Goal: Task Accomplishment & Management: Manage account settings

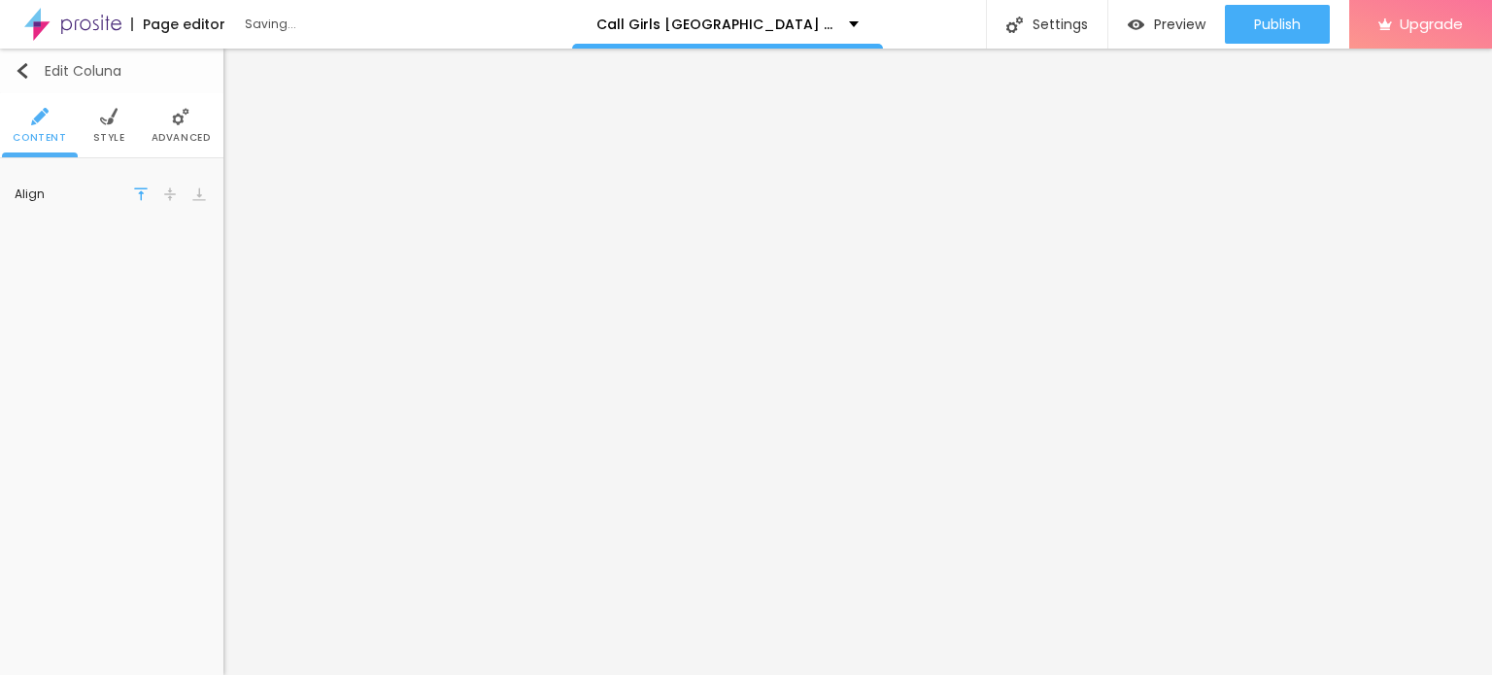
click at [13, 53] on button "Edit Coluna" at bounding box center [111, 71] width 223 height 45
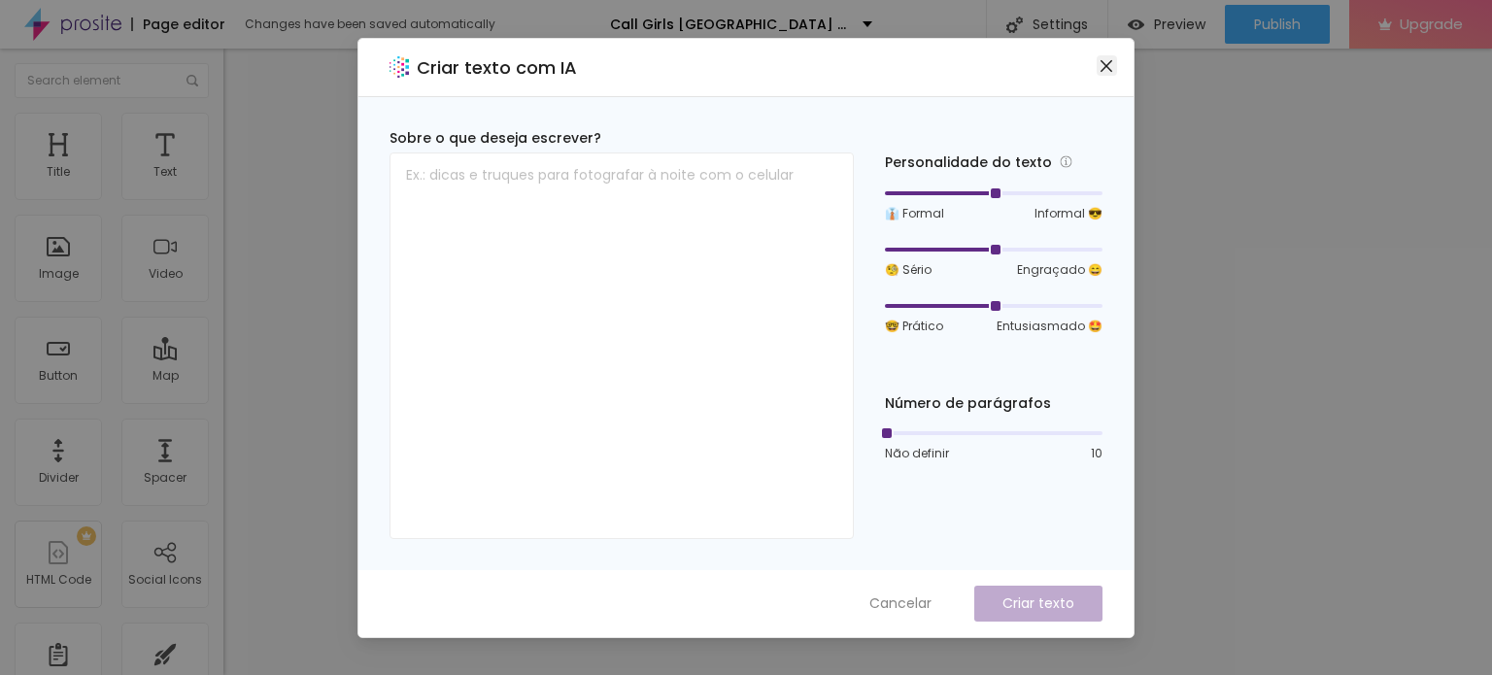
click at [1100, 58] on icon "close" at bounding box center [1107, 66] width 16 height 16
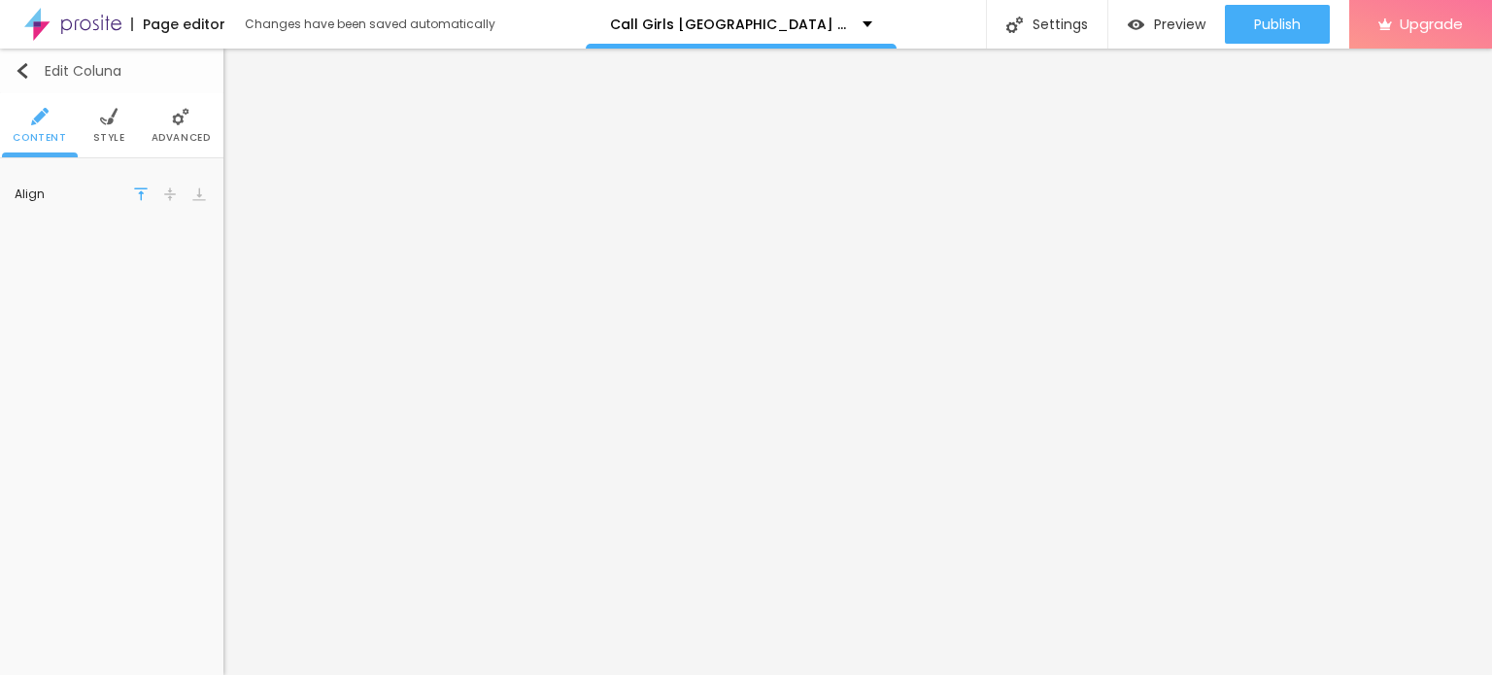
click at [23, 70] on img "button" at bounding box center [23, 71] width 16 height 16
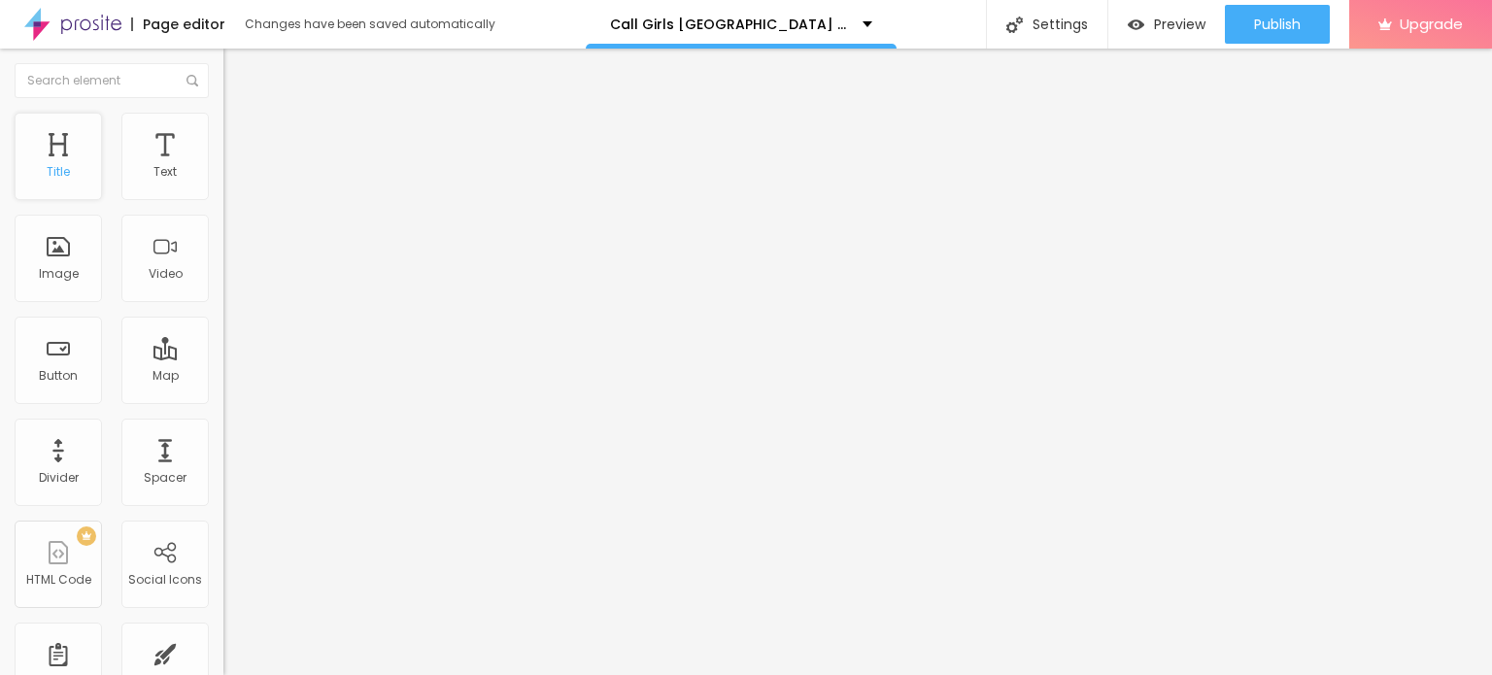
click at [58, 165] on div "Title" at bounding box center [58, 172] width 23 height 14
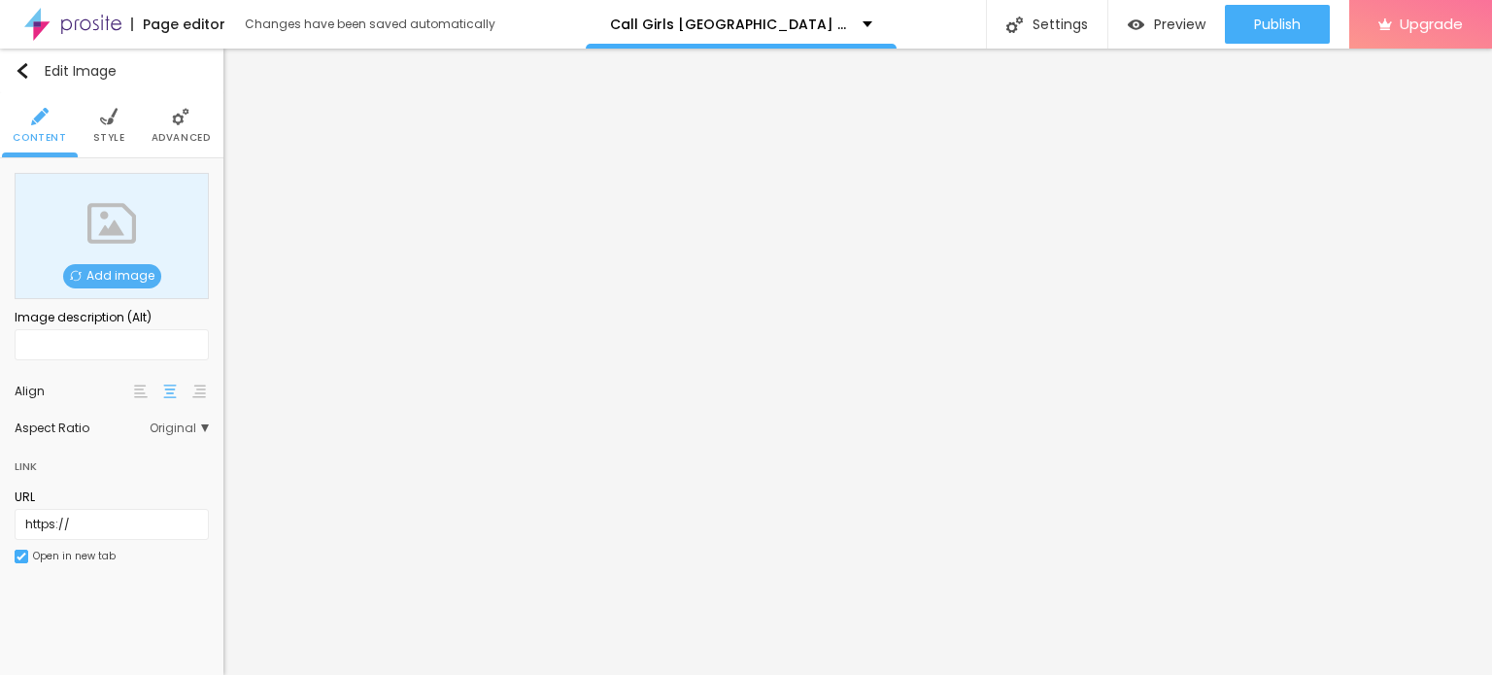
click at [103, 267] on span "Add image" at bounding box center [112, 276] width 98 height 24
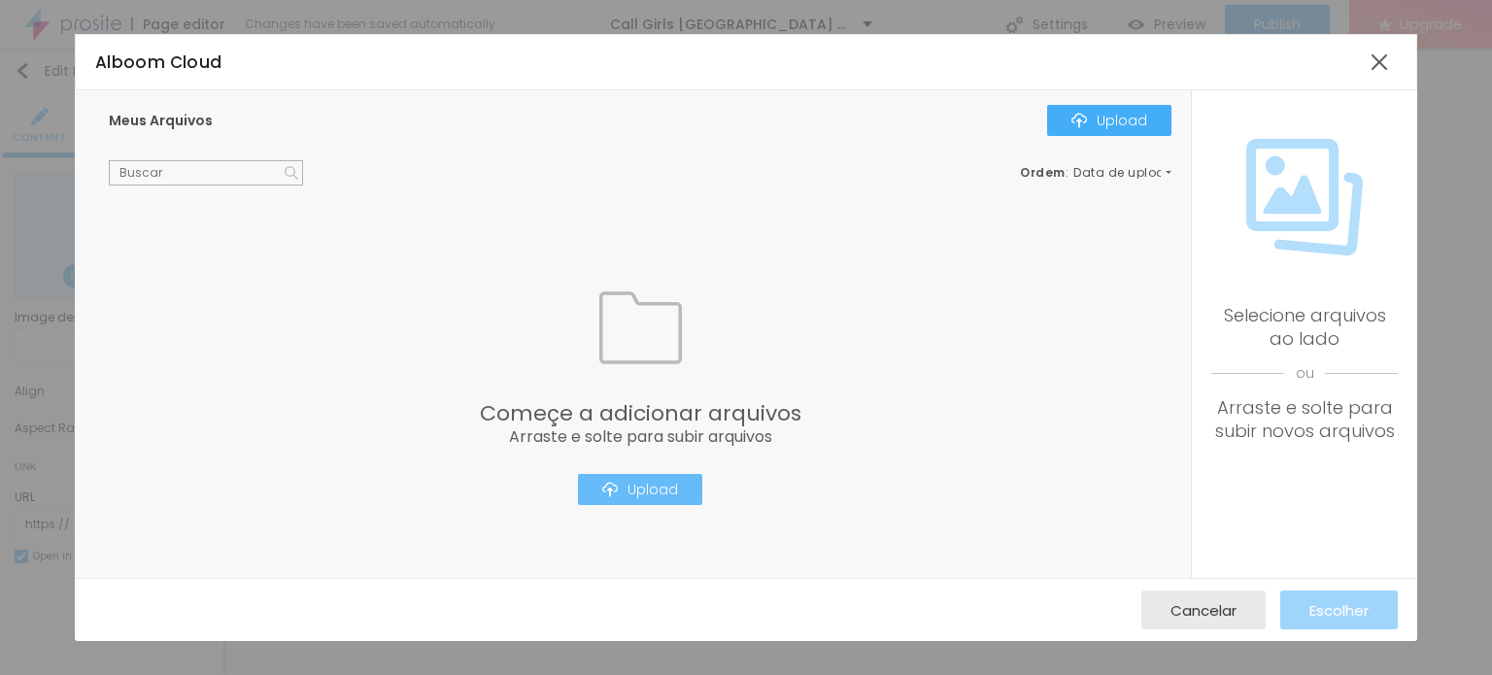
click at [603, 478] on button "Upload" at bounding box center [640, 489] width 124 height 31
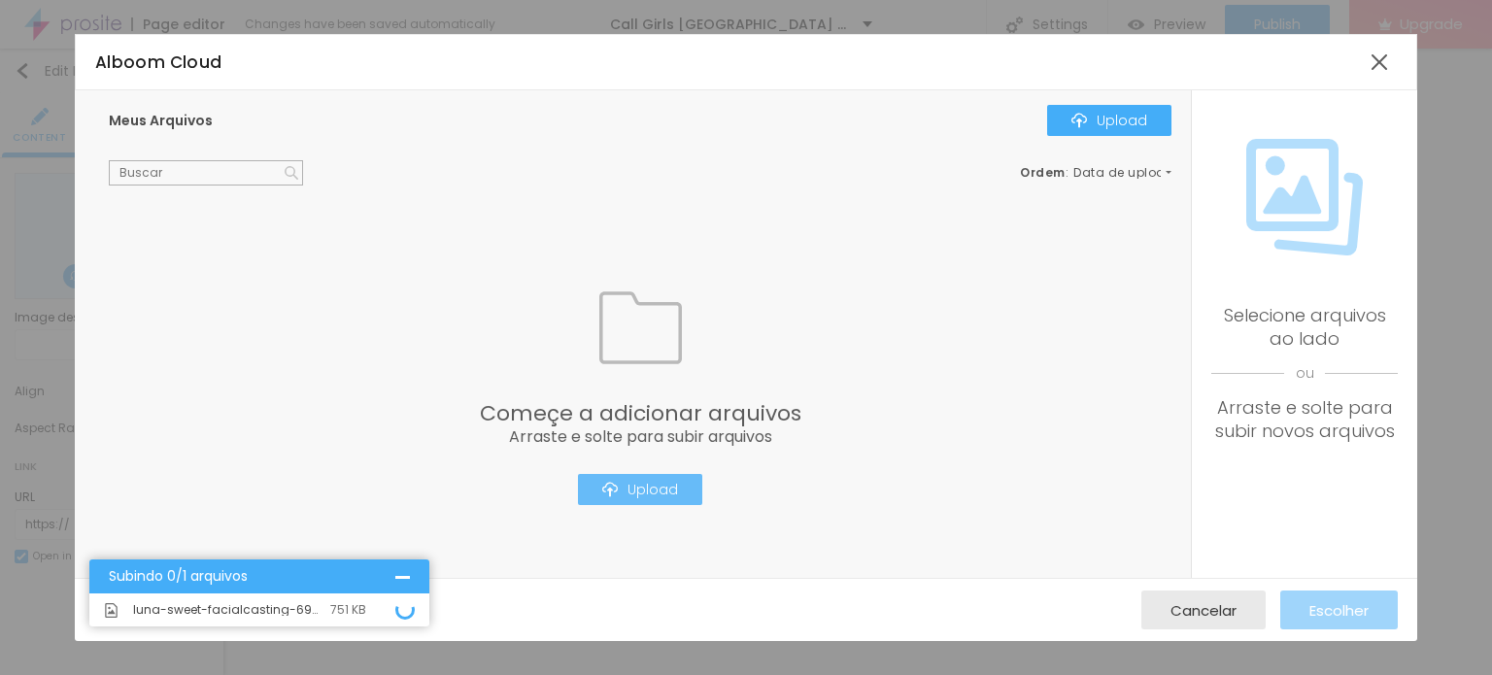
click at [652, 493] on div "Upload" at bounding box center [640, 490] width 76 height 16
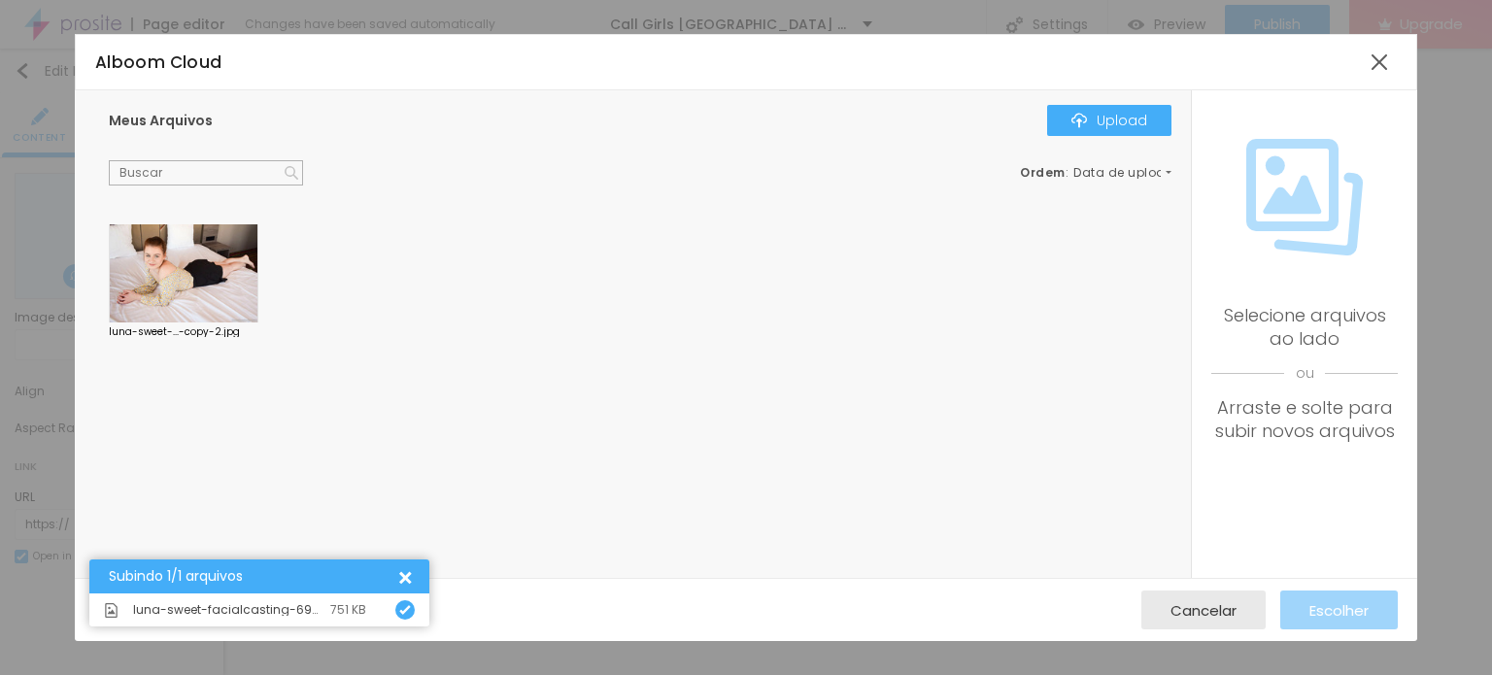
click at [1088, 95] on div "Meus Arquivos Upload Ordem : Data de upload luna-sweet-...-copy-2.jpg" at bounding box center [633, 334] width 1116 height 489
click at [1083, 119] on img "button" at bounding box center [1079, 121] width 16 height 16
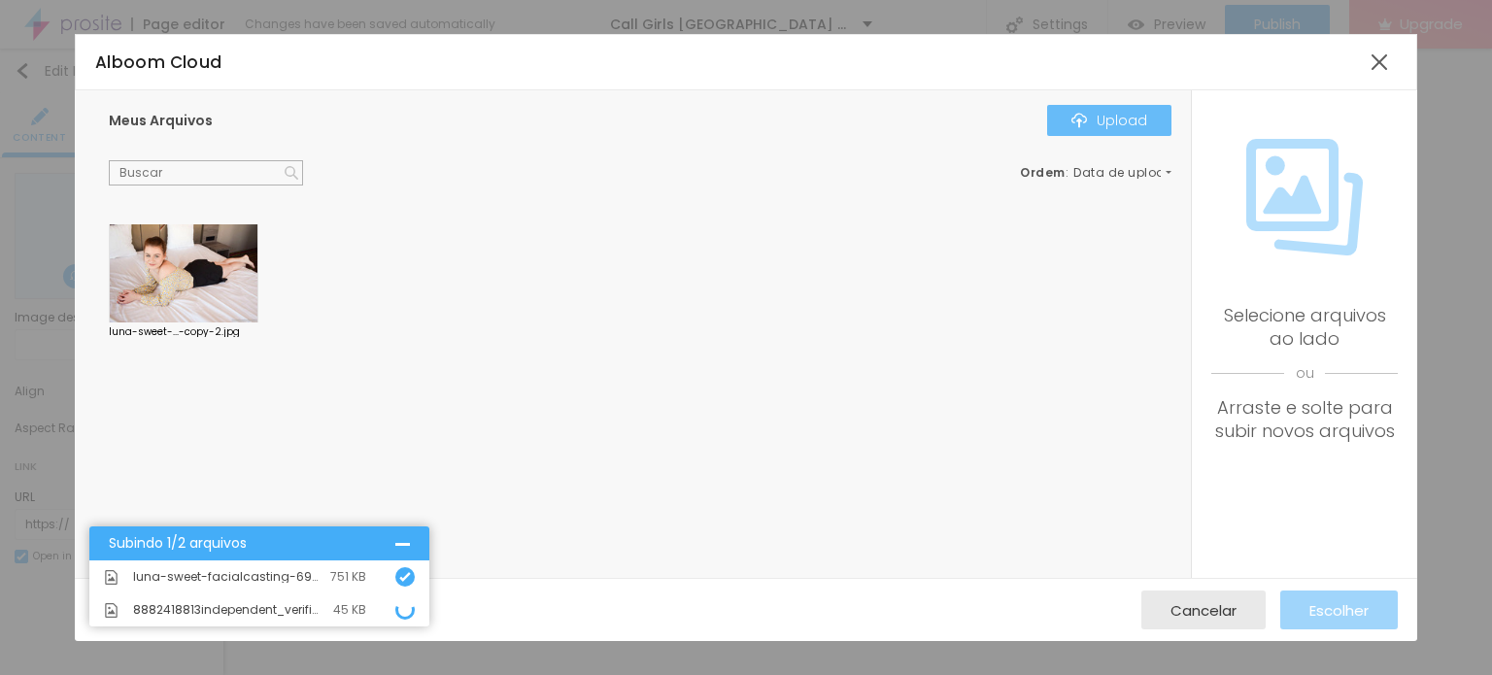
click at [1111, 120] on div "Upload" at bounding box center [1109, 121] width 76 height 16
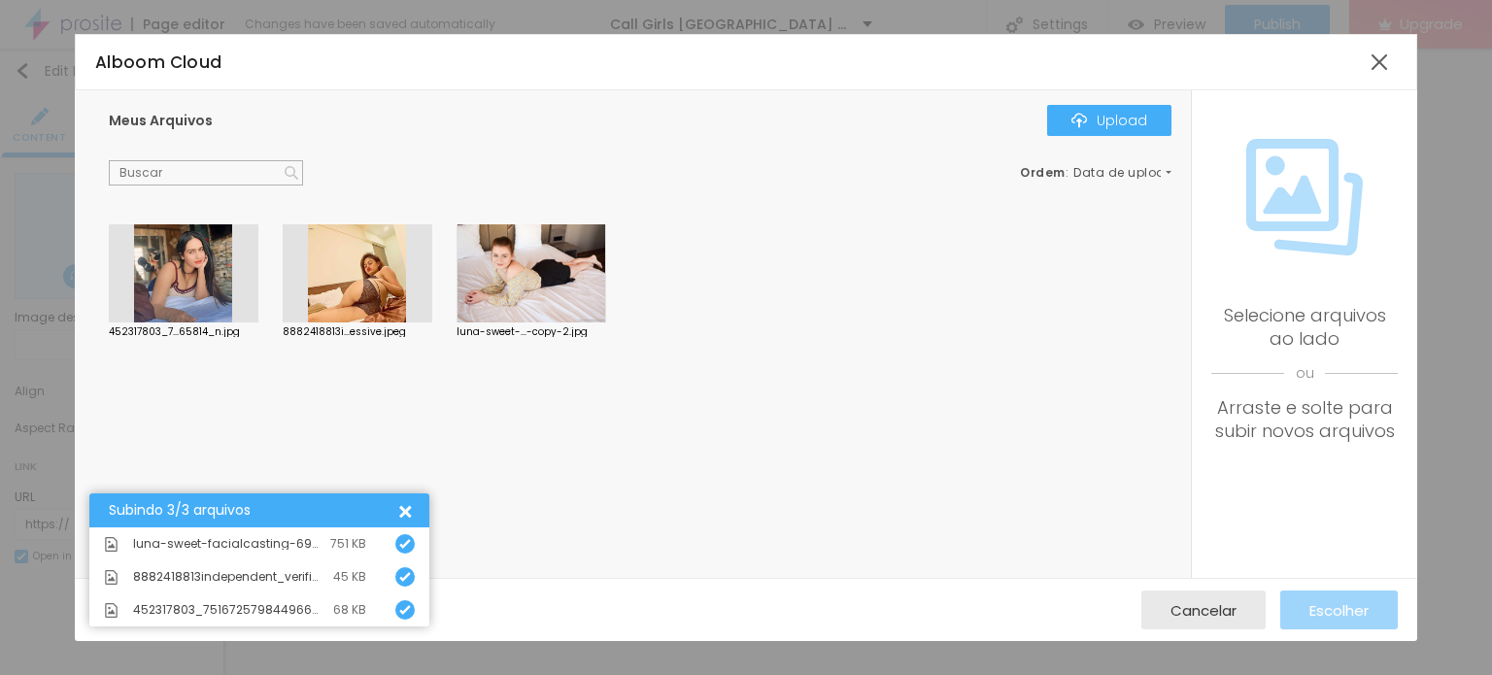
click at [649, 401] on div "452317803_7...65814_n.jpg 8882418813i...essive.jpeg luna-sweet-...-copy-2.jpg" at bounding box center [645, 396] width 1072 height 345
click at [174, 272] on div at bounding box center [184, 273] width 150 height 99
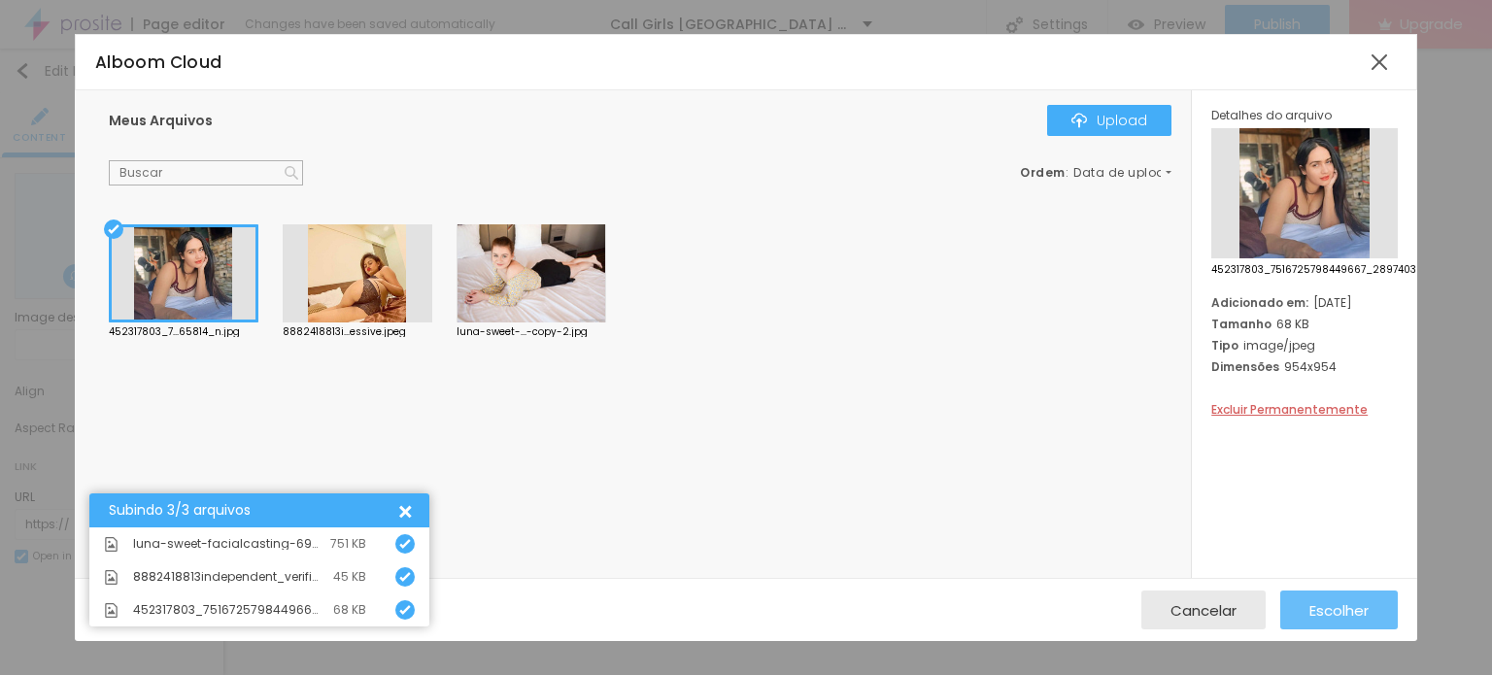
click at [1334, 595] on div "Escolher" at bounding box center [1338, 610] width 59 height 39
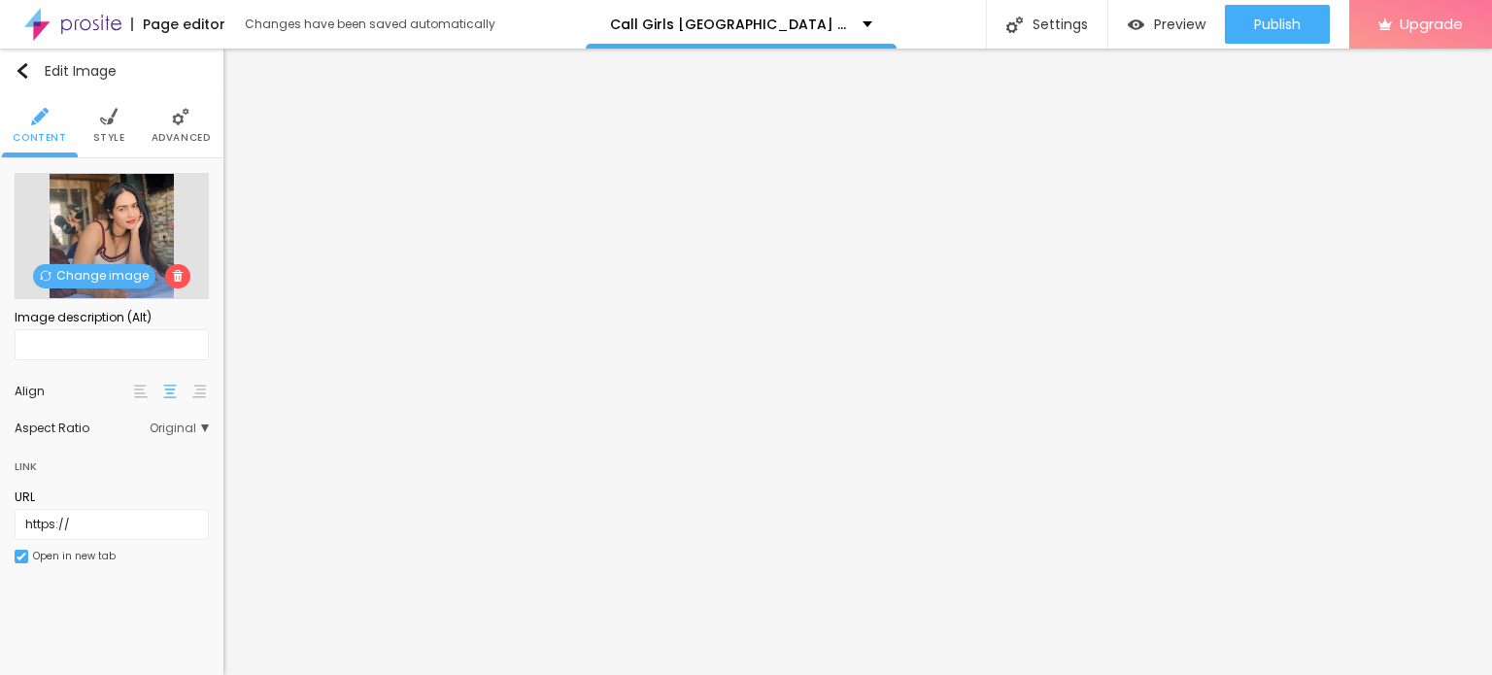
click at [108, 149] on li "Style" at bounding box center [109, 125] width 32 height 64
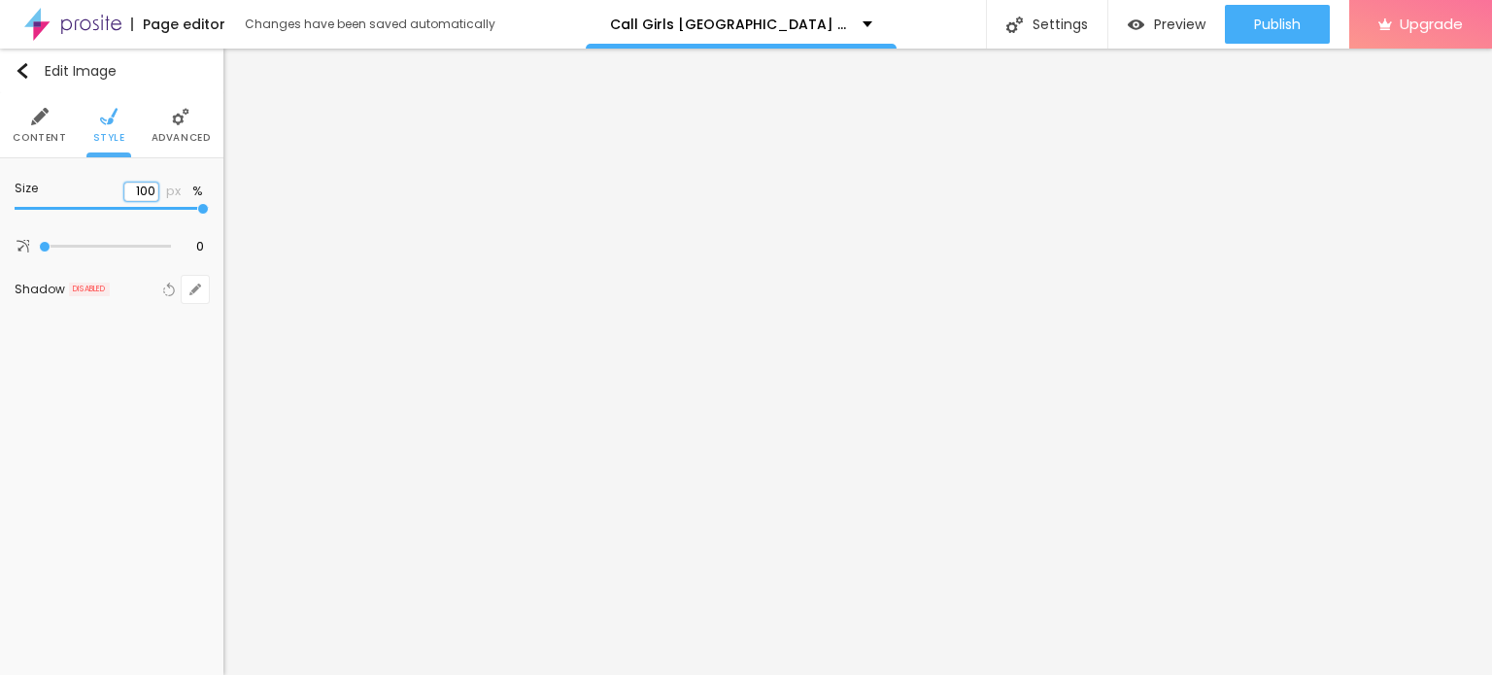
drag, startPoint x: 136, startPoint y: 200, endPoint x: 124, endPoint y: 201, distance: 11.7
click at [133, 200] on div at bounding box center [112, 208] width 194 height 19
type input "55"
click at [108, 206] on input "range" at bounding box center [112, 209] width 194 height 10
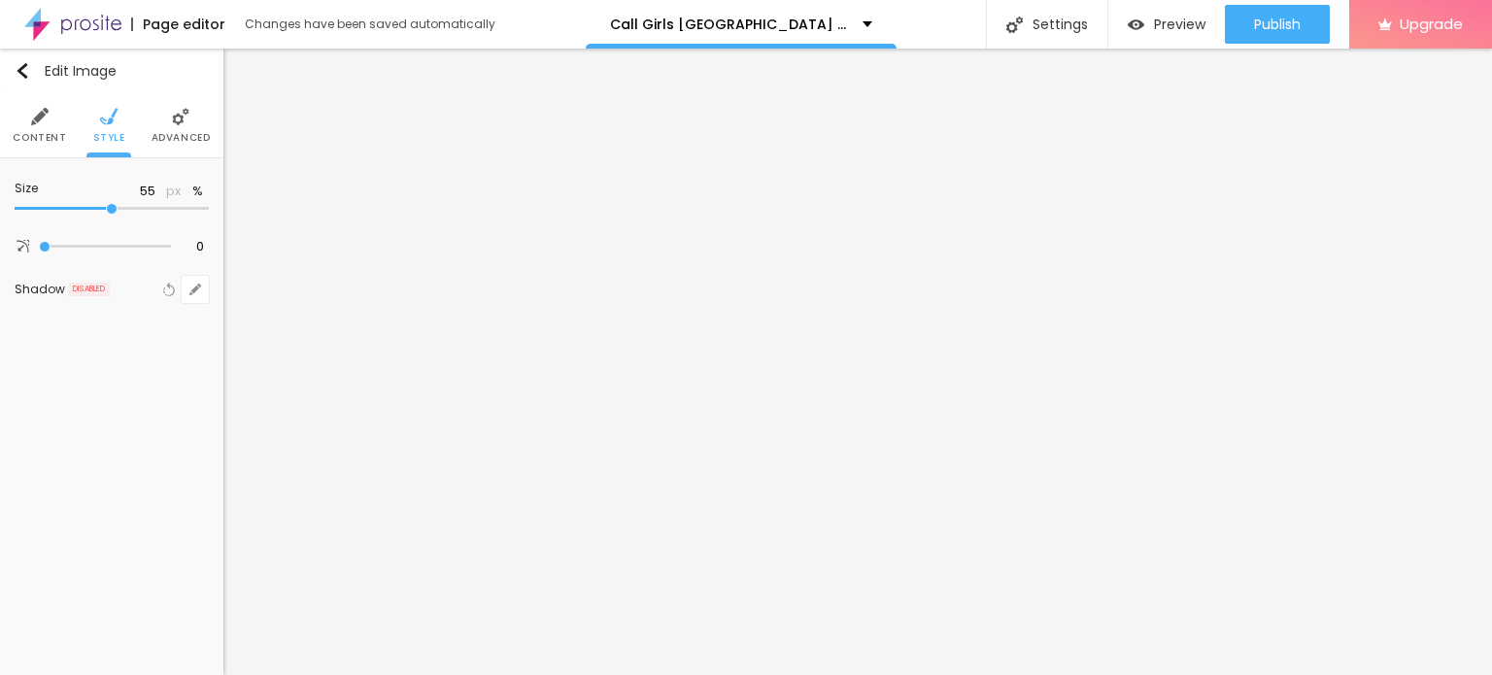
type input "45"
click at [87, 208] on input "range" at bounding box center [112, 209] width 194 height 10
type input "68"
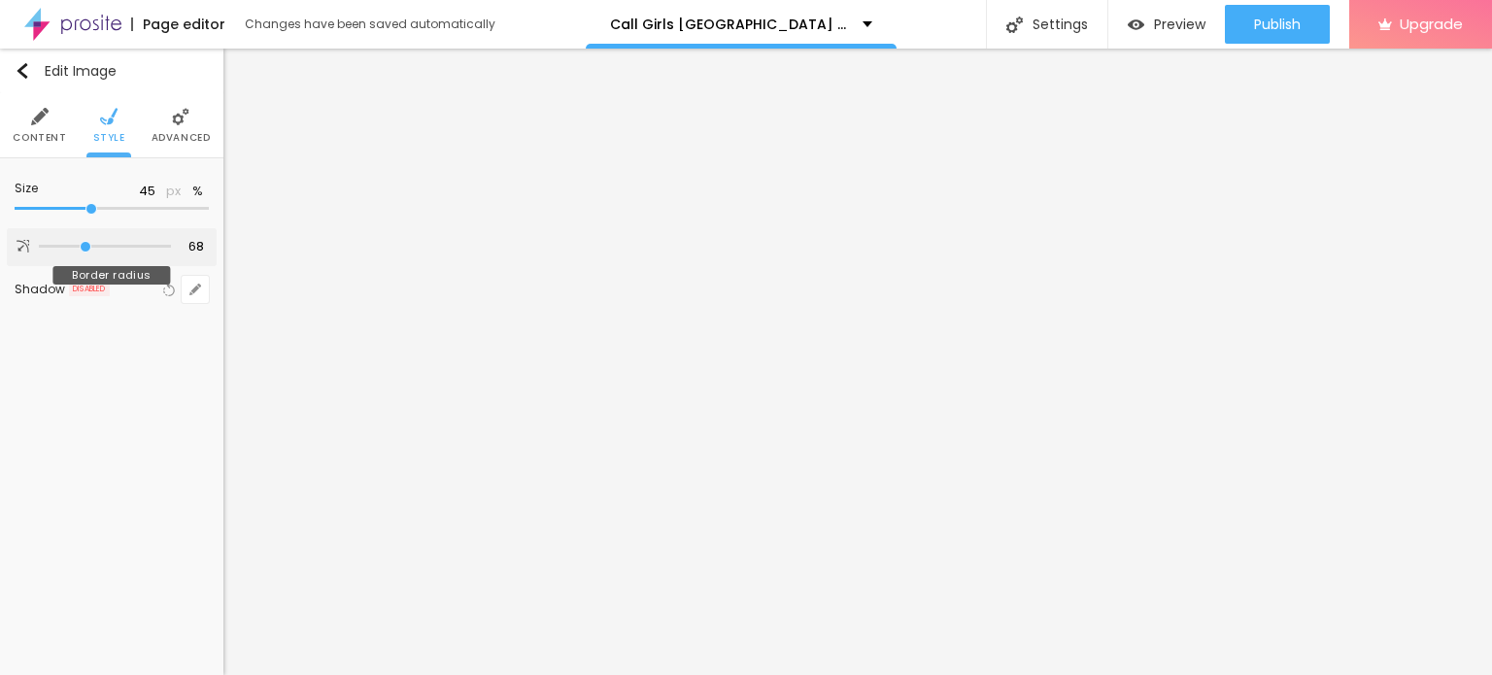
type input "73"
click at [88, 242] on input "range" at bounding box center [105, 247] width 132 height 10
type input "73"
type input "95"
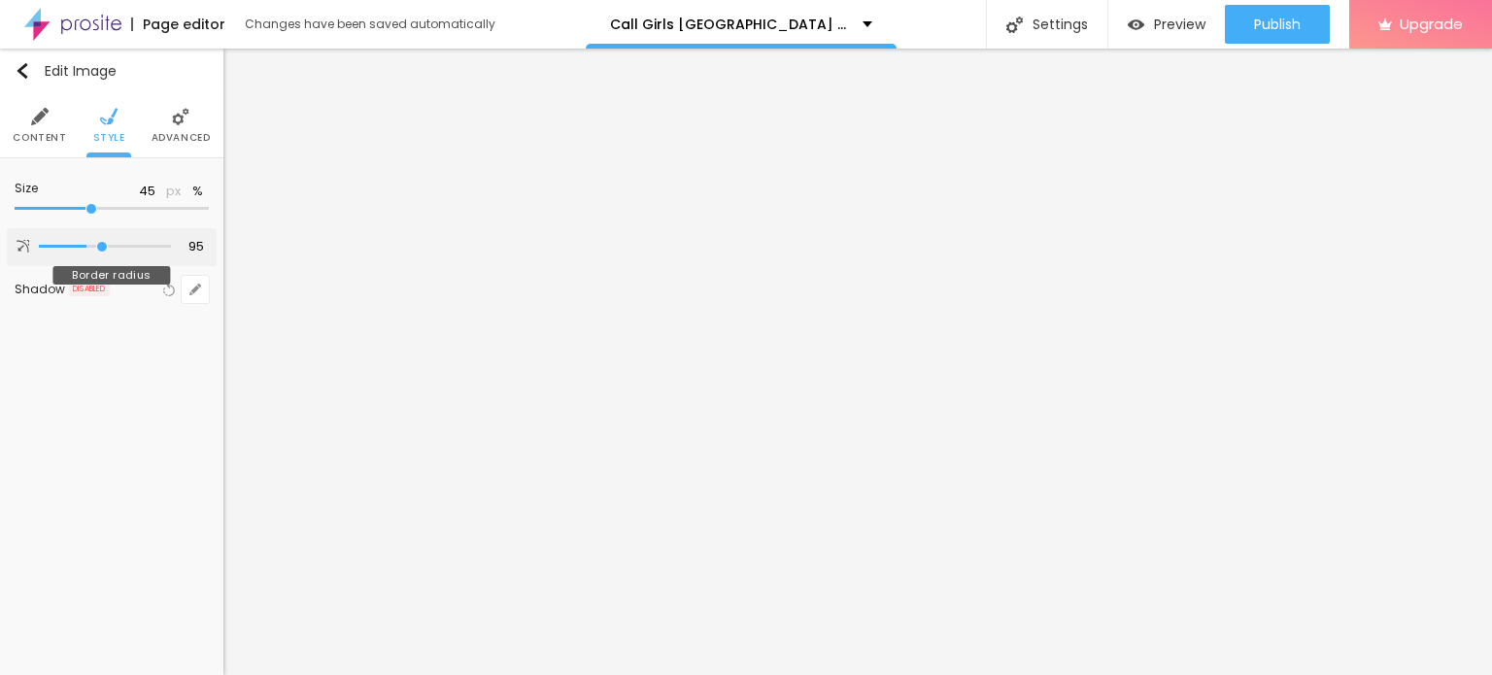
type input "96"
type input "107"
type input "111"
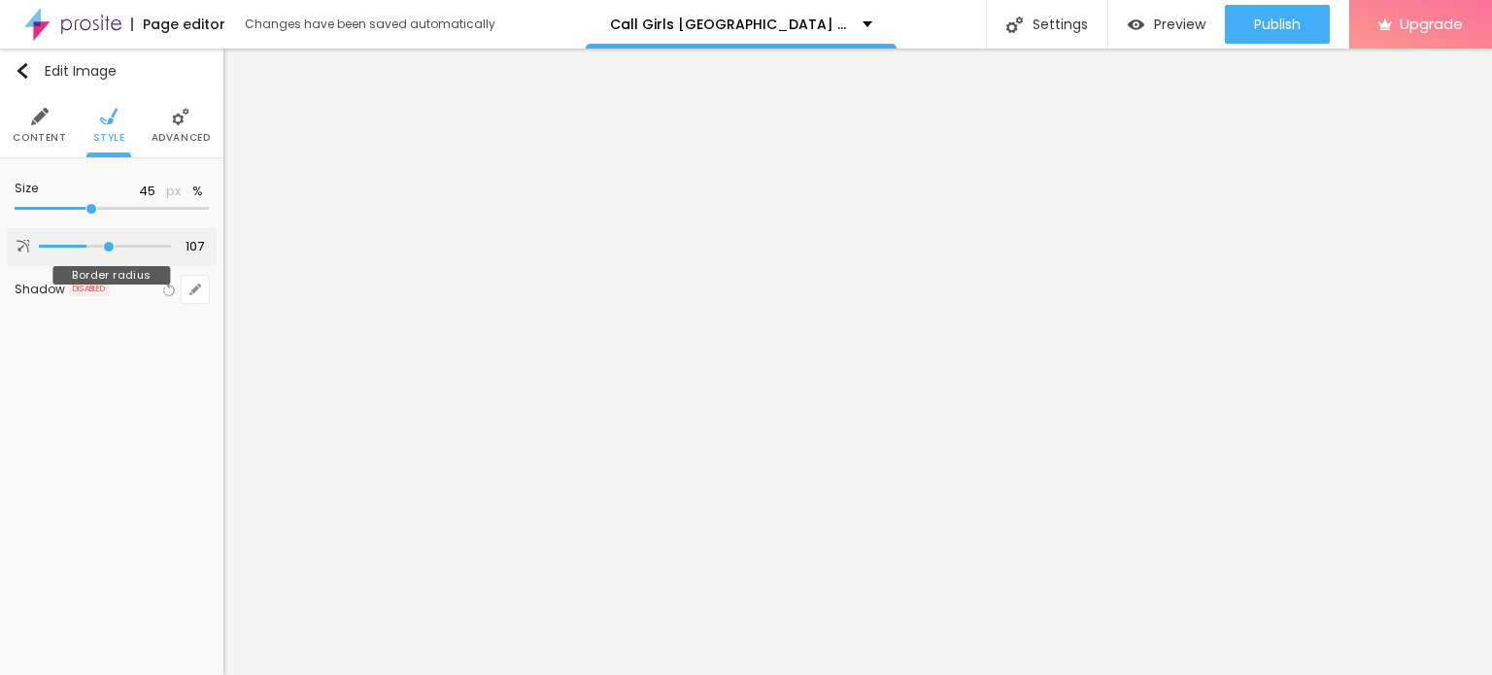
type input "111"
type input "112"
type input "115"
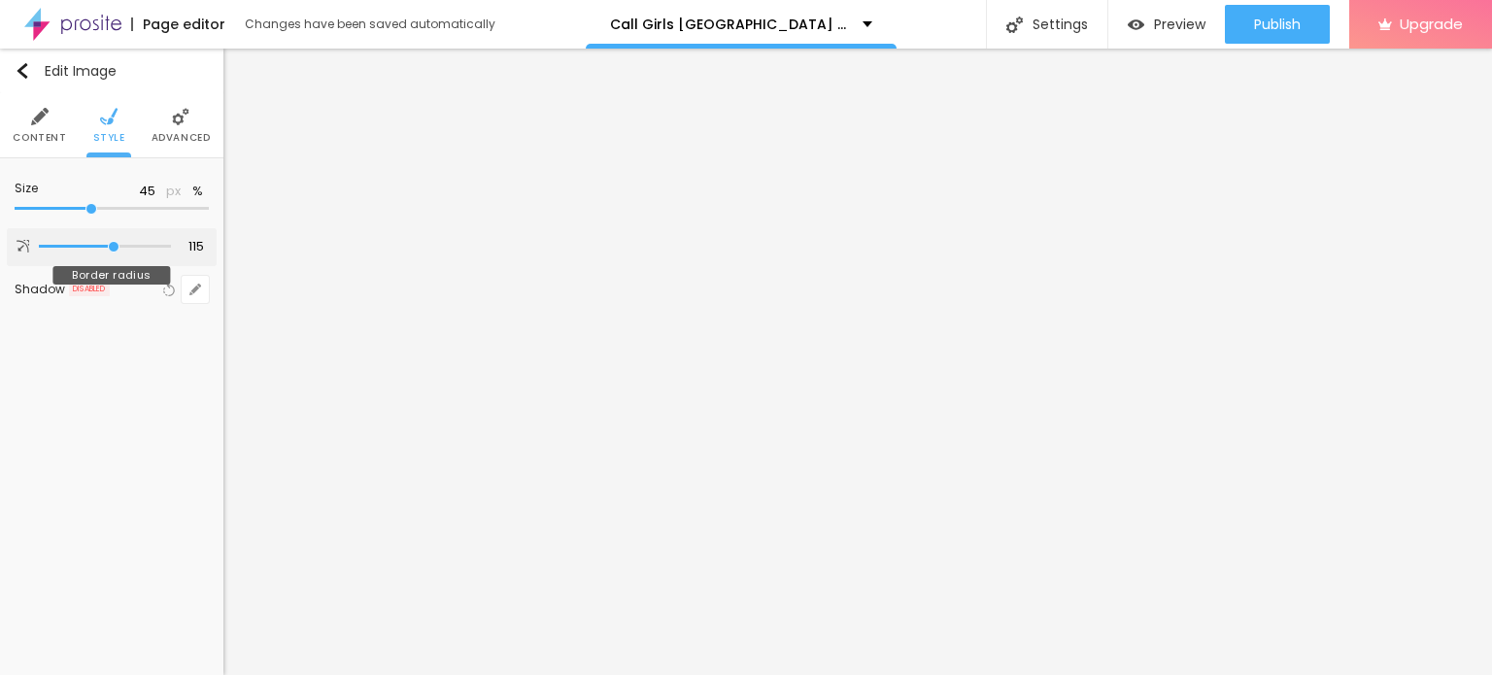
type input "116"
type input "123"
type input "127"
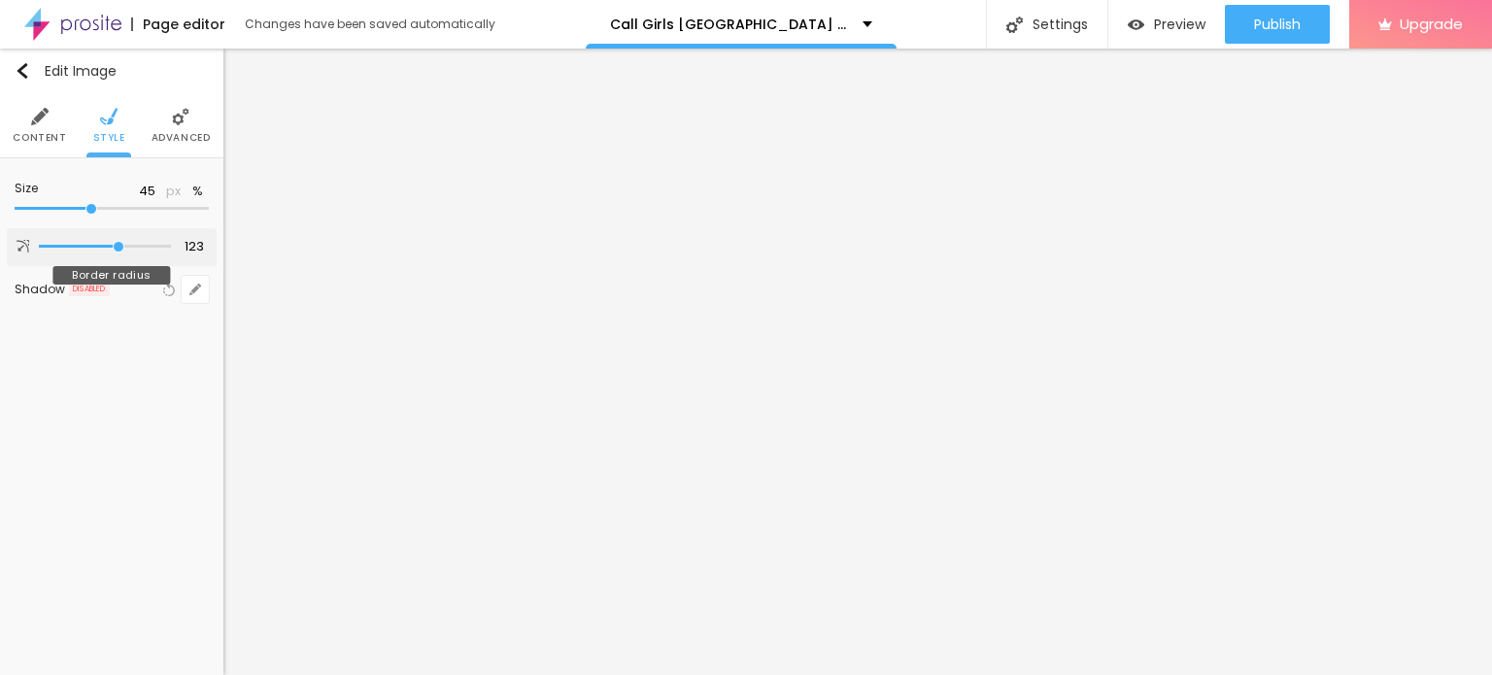
type input "127"
type input "135"
type input "143"
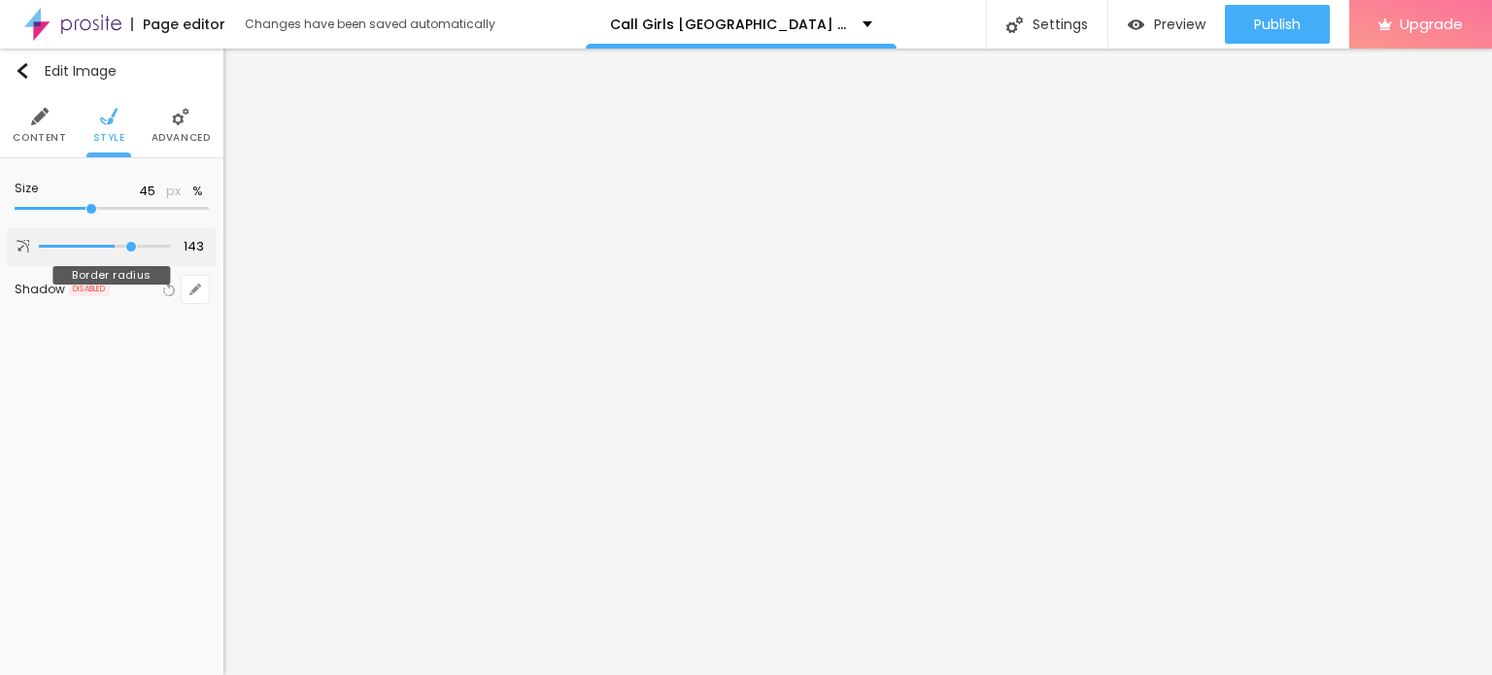
type input "150"
type input "164"
type input "172"
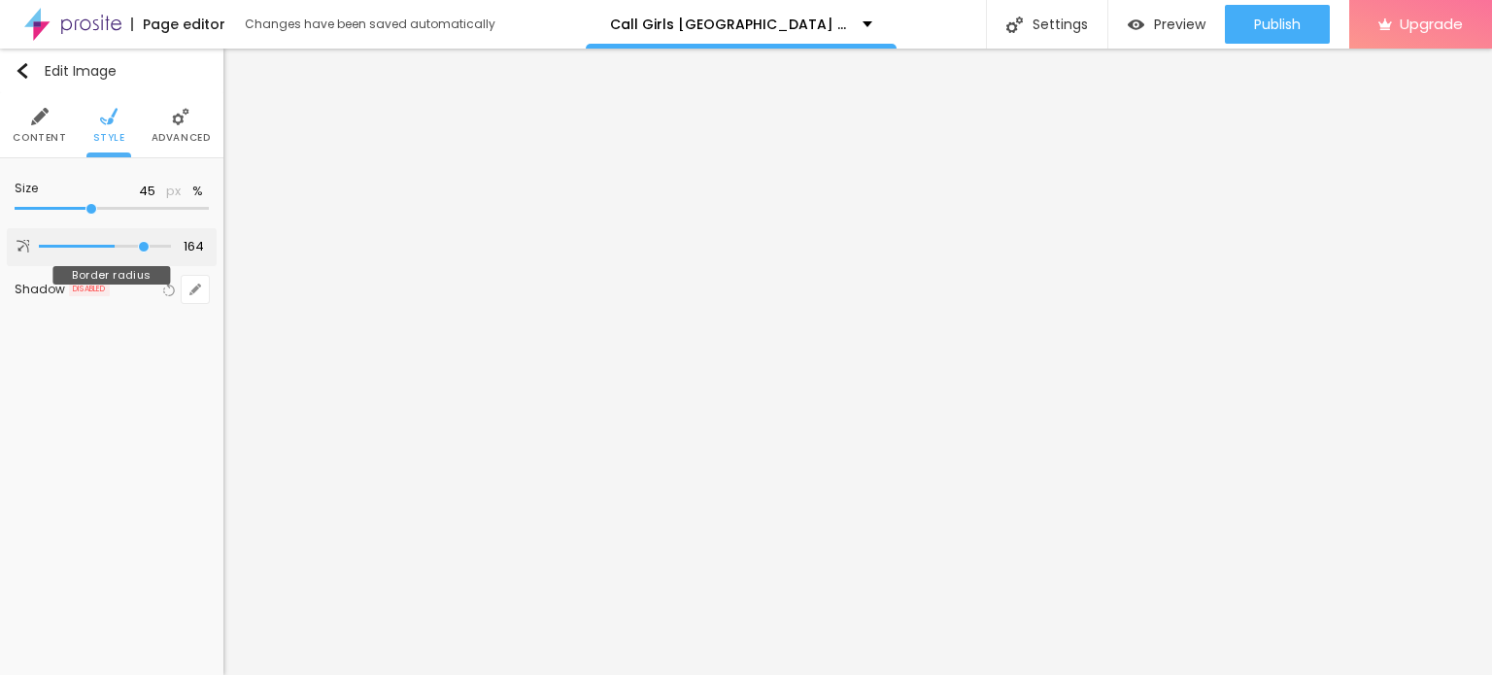
type input "172"
type input "186"
type input "197"
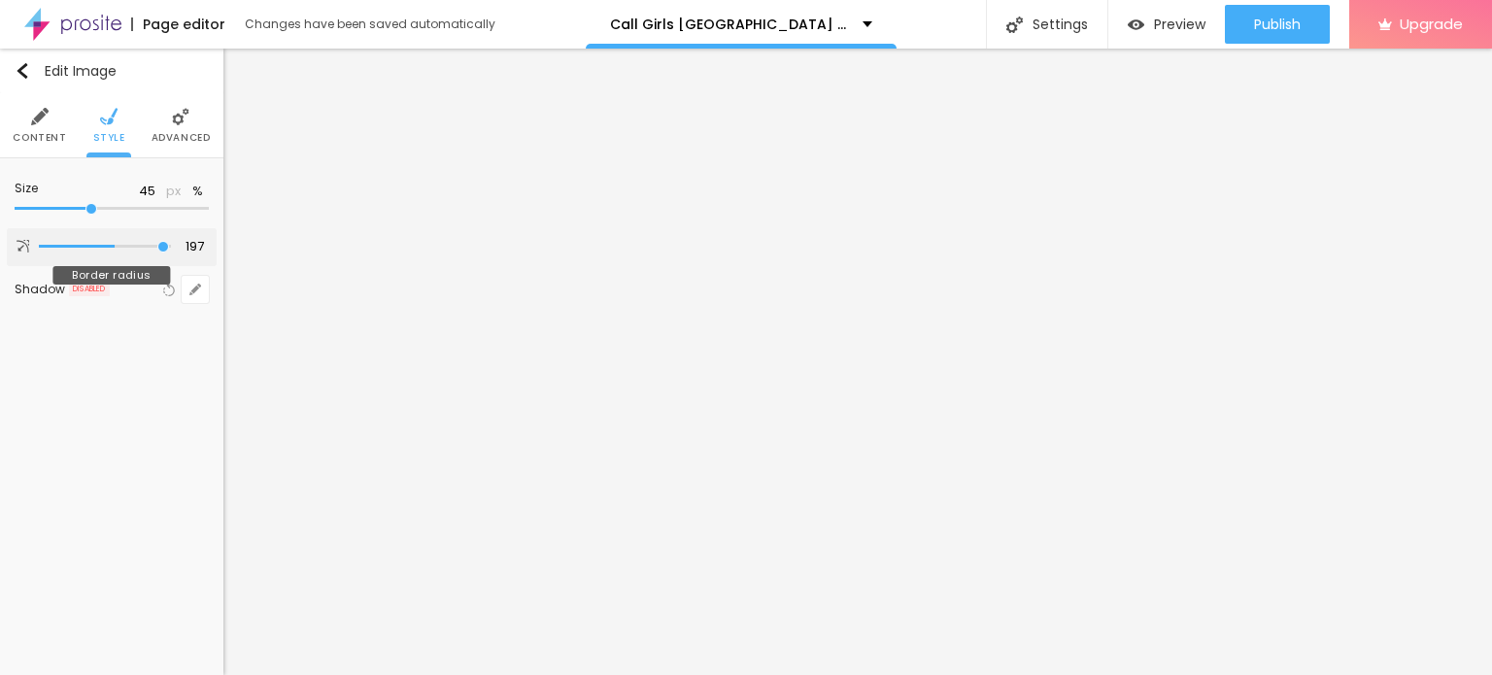
type input "200"
drag, startPoint x: 101, startPoint y: 242, endPoint x: 209, endPoint y: 244, distance: 107.8
type input "200"
click at [171, 244] on input "range" at bounding box center [105, 247] width 132 height 10
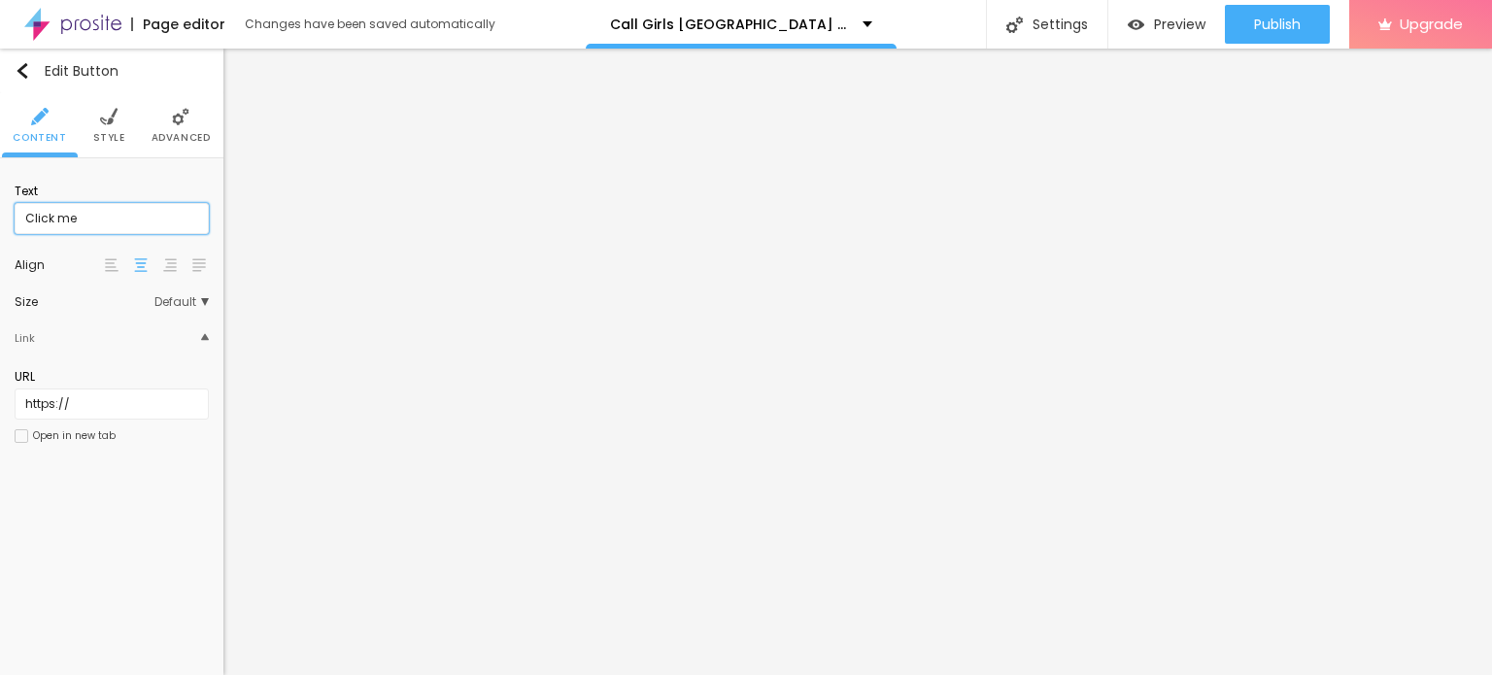
click at [140, 221] on input "Click me" at bounding box center [112, 218] width 194 height 31
paste input "Booking Number: ☎ 9967276815"
type input "Booking Number: ☎ 9967276815"
click at [59, 397] on input "https://" at bounding box center [112, 404] width 194 height 31
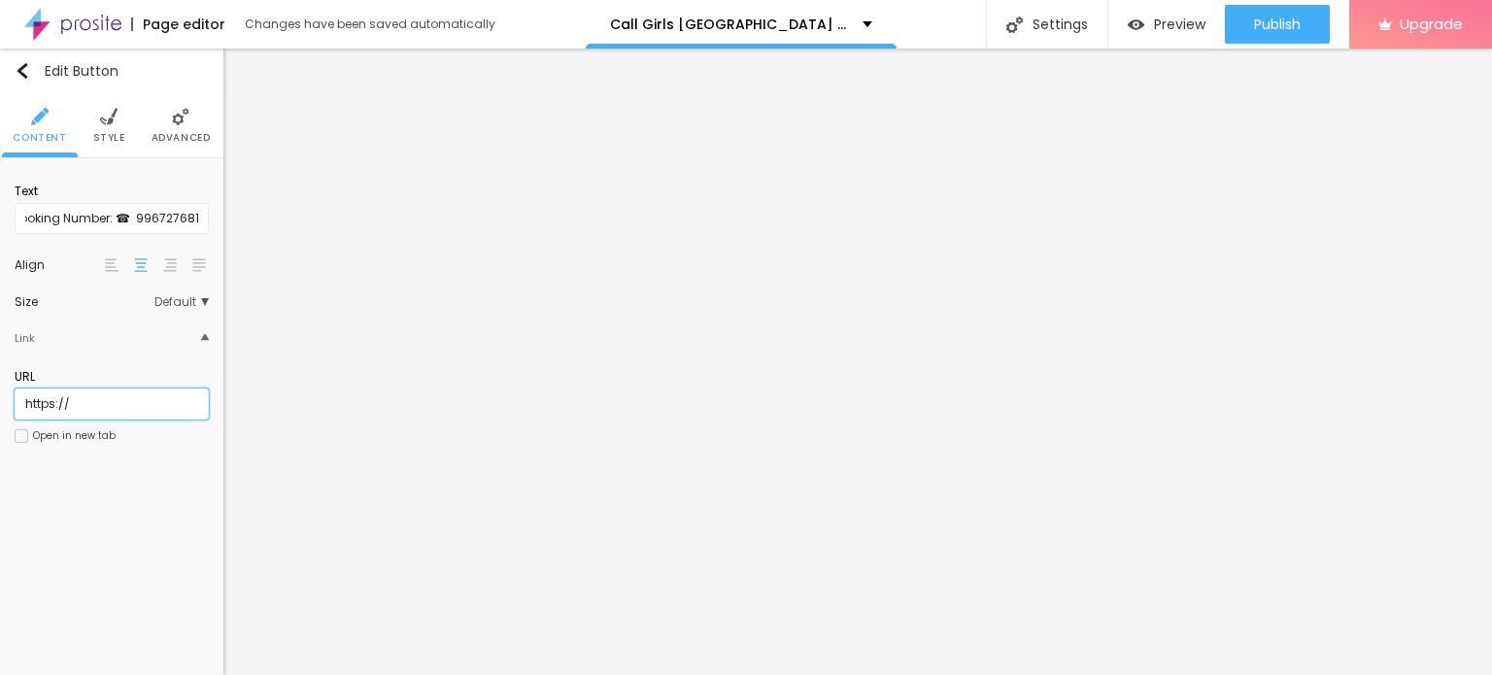
scroll to position [0, 0]
paste input "[DOMAIN_NAME][URL]"
type input "[URL][DOMAIN_NAME]"
click at [105, 500] on div "Edit Button Content Style Advanced Text Booking Number: ☎ 9967276815 Align Size…" at bounding box center [111, 362] width 223 height 627
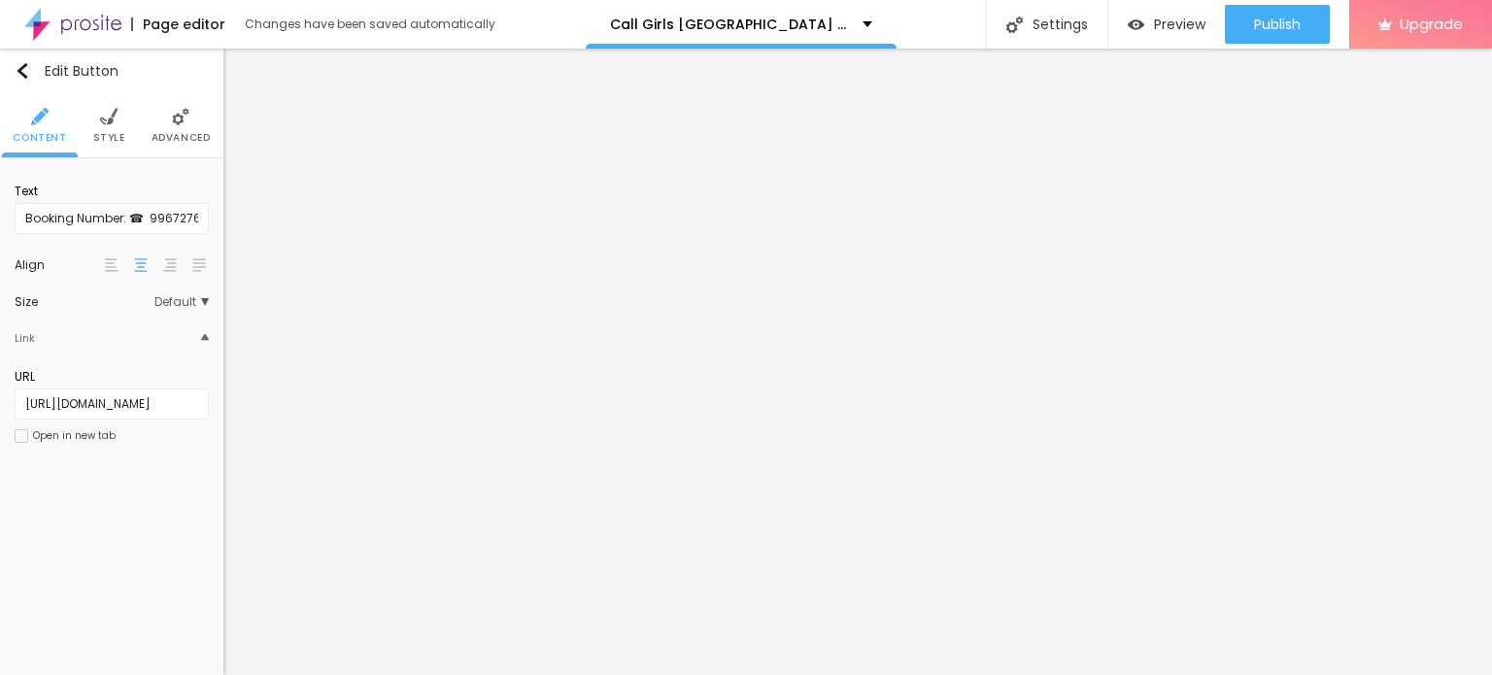
scroll to position [0, 0]
click at [87, 140] on ul "Content Style Advanced" at bounding box center [111, 125] width 223 height 65
click at [104, 133] on span "Style" at bounding box center [109, 138] width 32 height 10
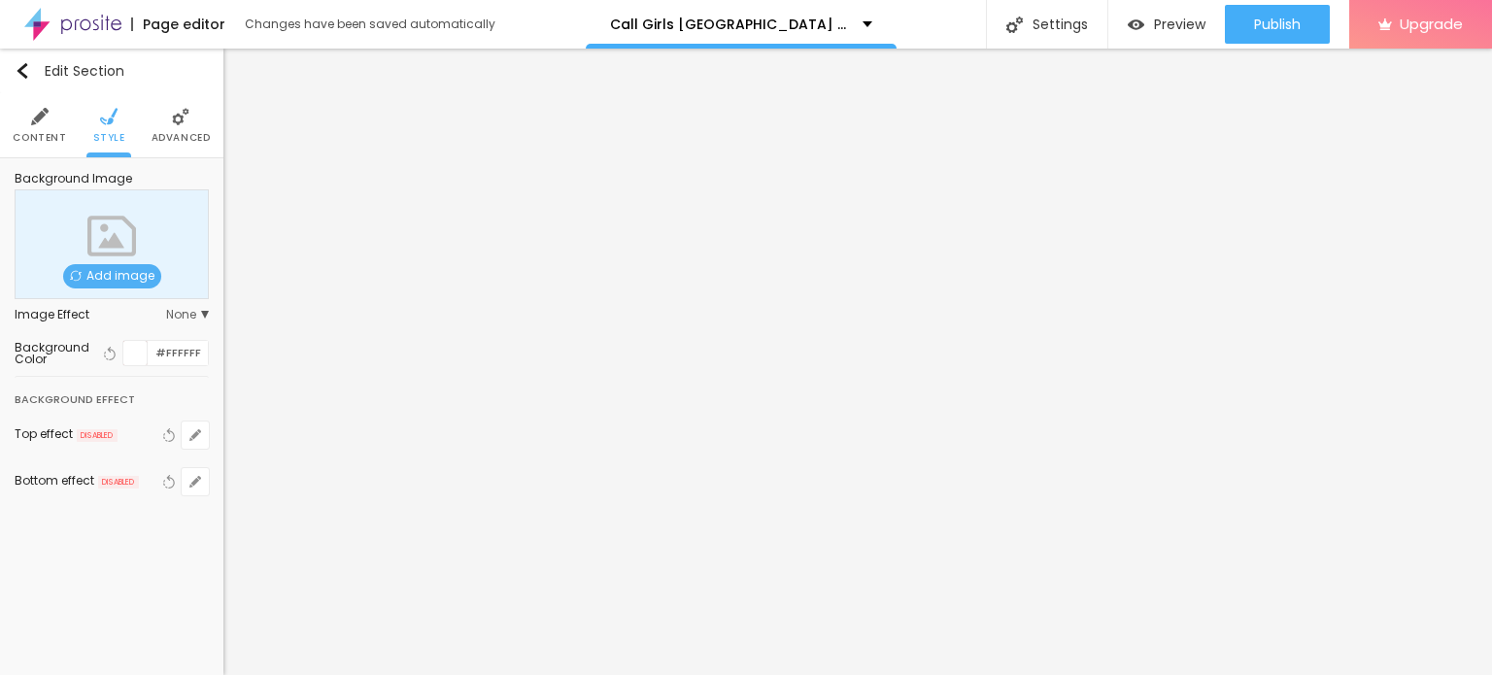
click at [187, 127] on li "Advanced" at bounding box center [181, 125] width 59 height 64
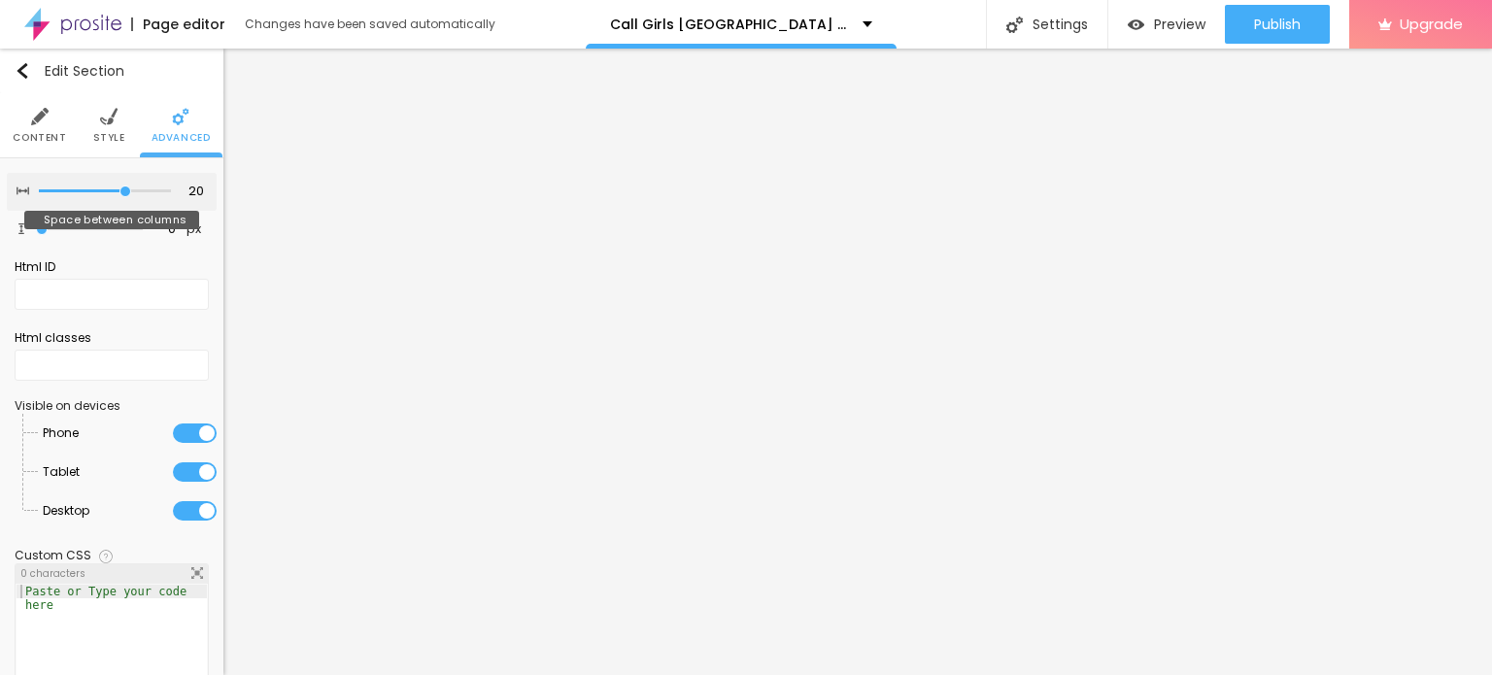
type input "15"
type input "10"
type input "5"
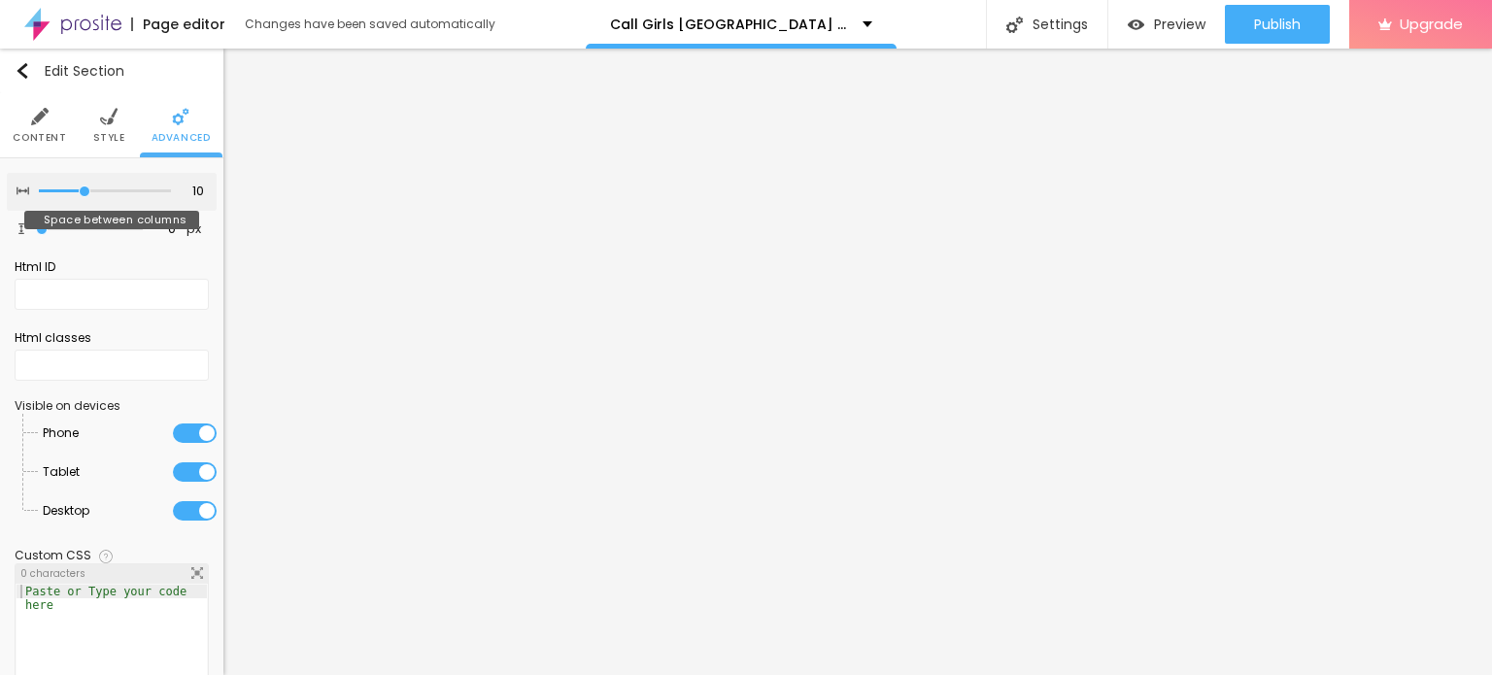
type input "5"
type input "0"
drag, startPoint x: 112, startPoint y: 193, endPoint x: 27, endPoint y: 187, distance: 84.8
type input "0"
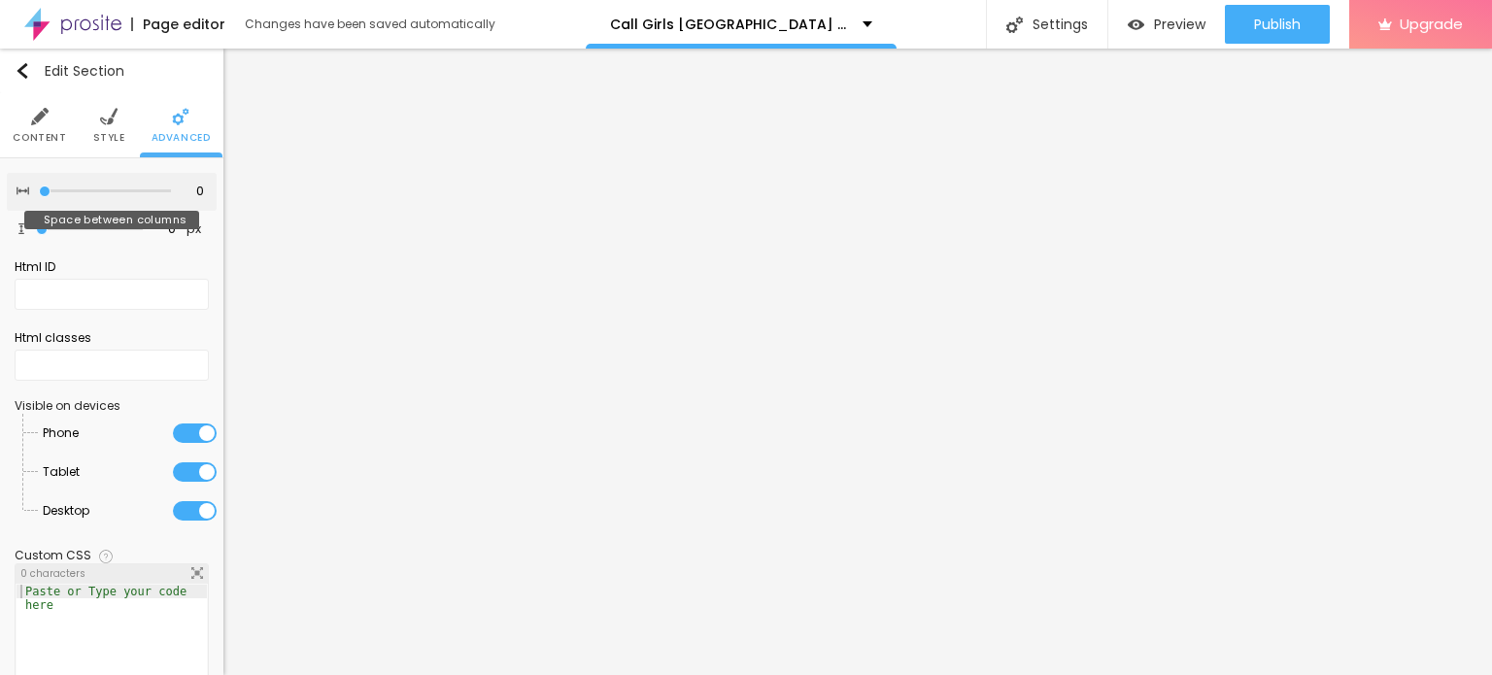
click at [39, 187] on input "range" at bounding box center [105, 192] width 132 height 10
type input "5"
type input "15"
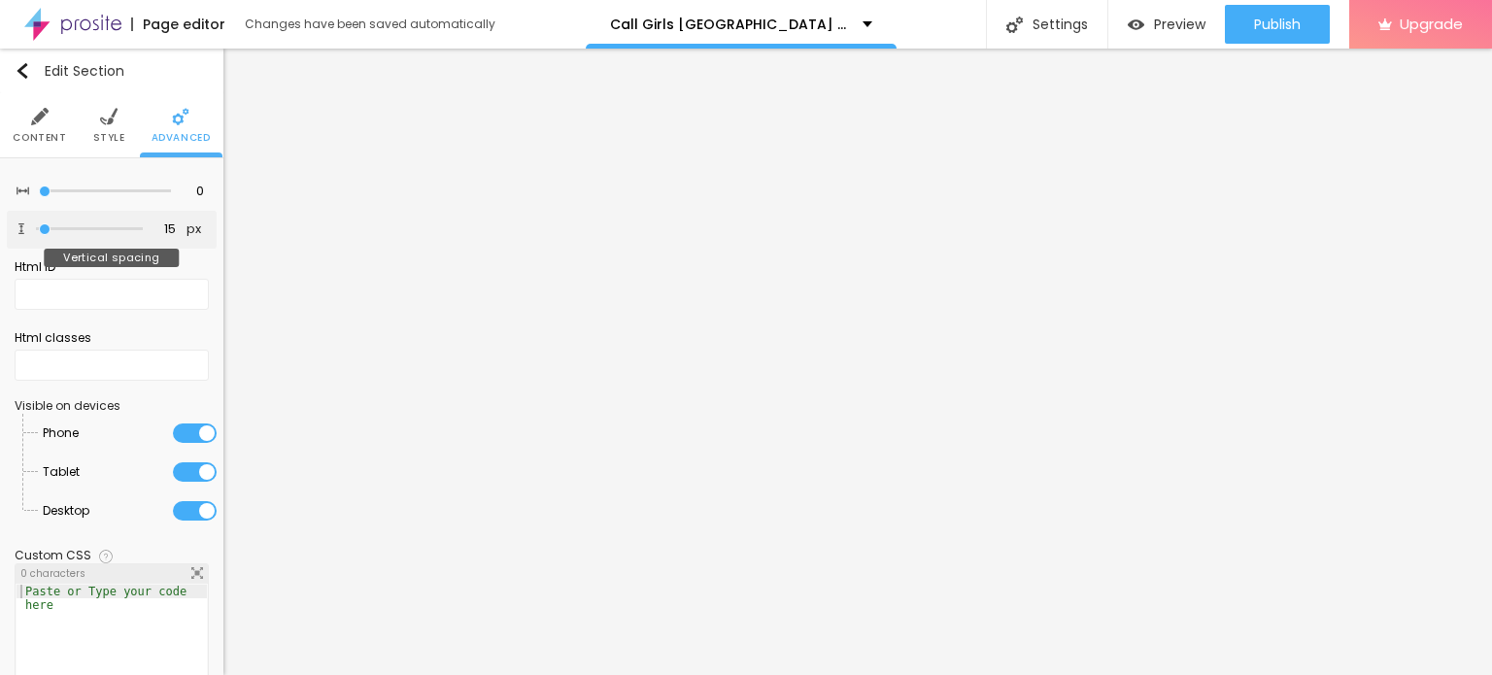
type input "25"
type input "40"
type input "55"
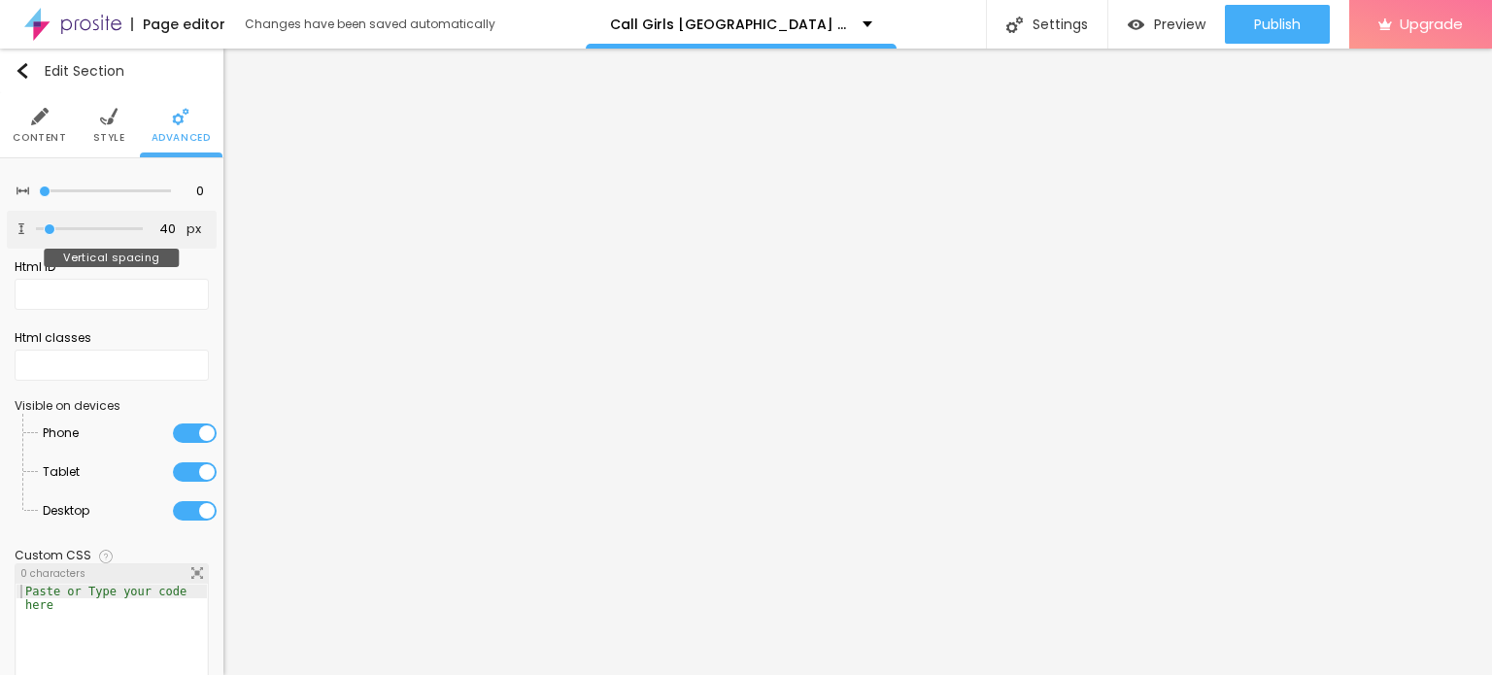
type input "55"
type input "85"
type input "110"
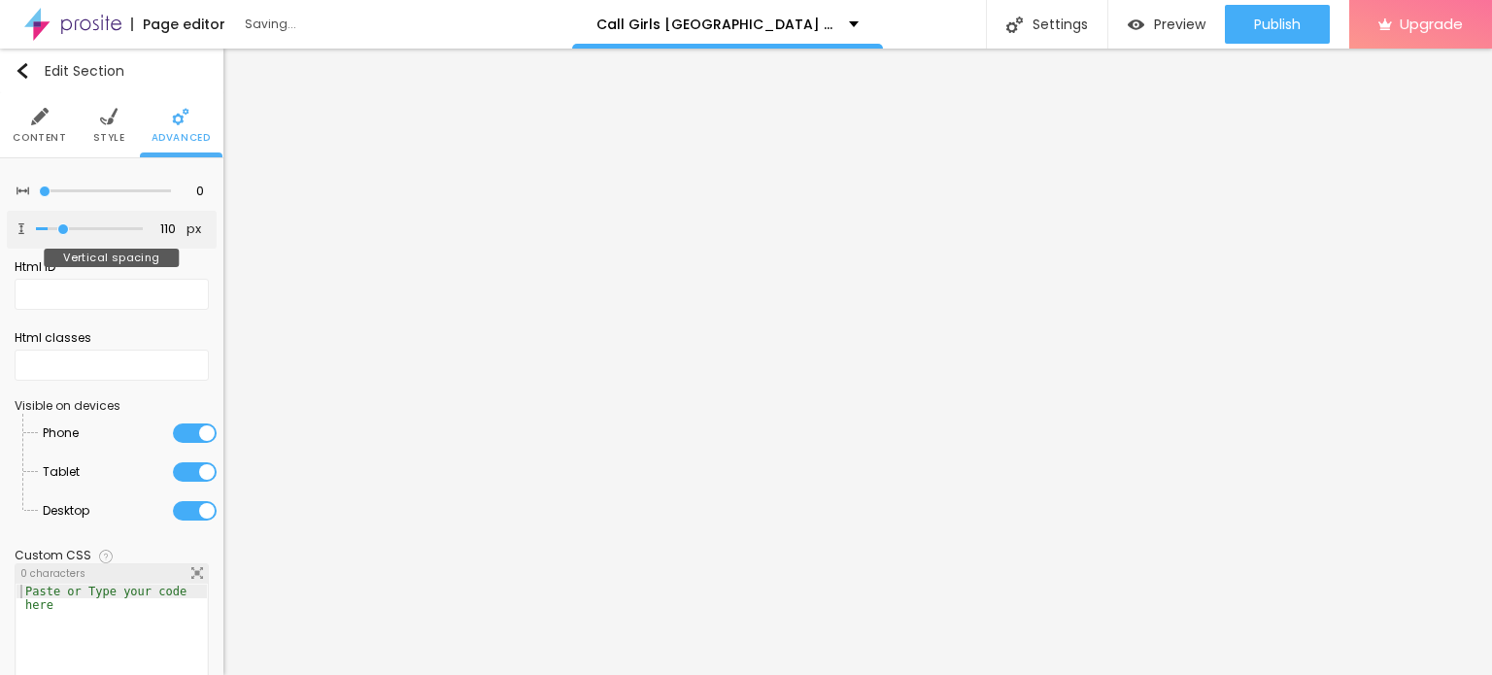
type input "125"
type input "135"
type input "150"
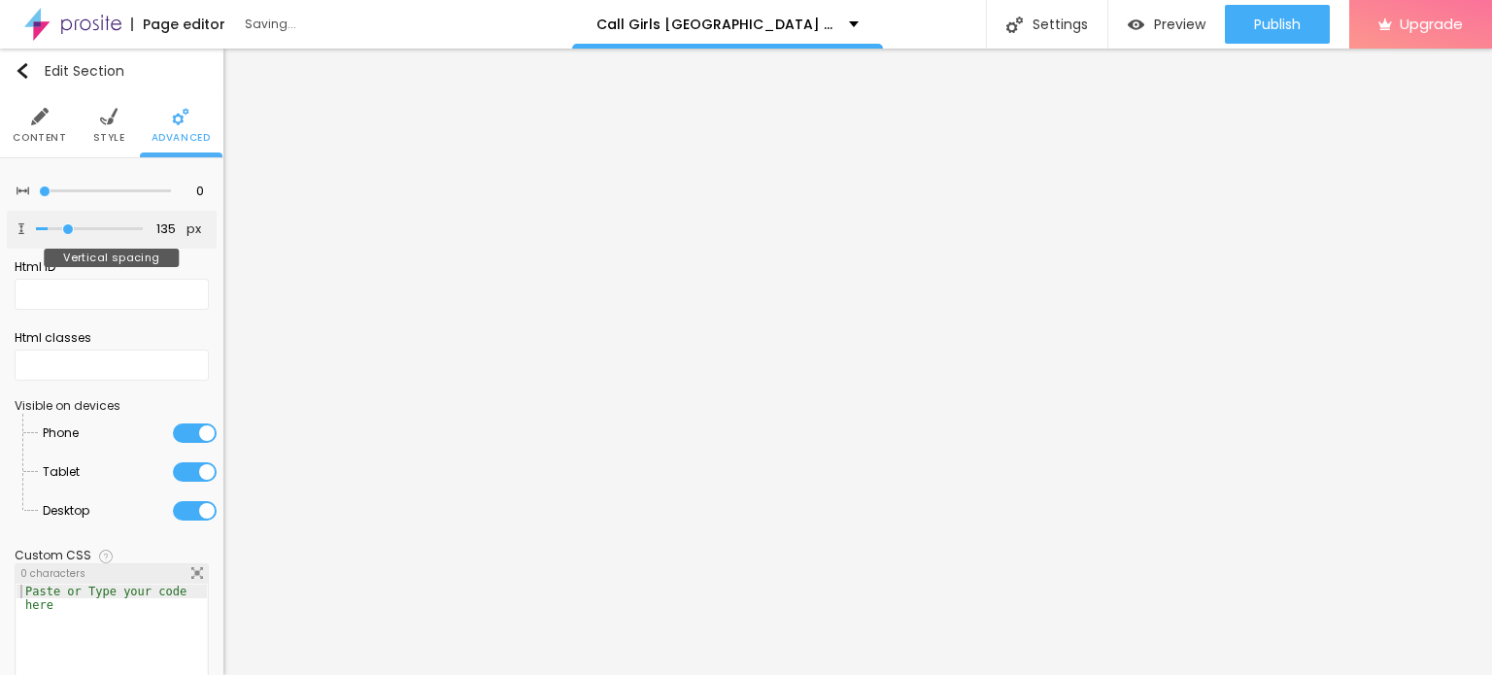
type input "150"
type input "160"
type input "174"
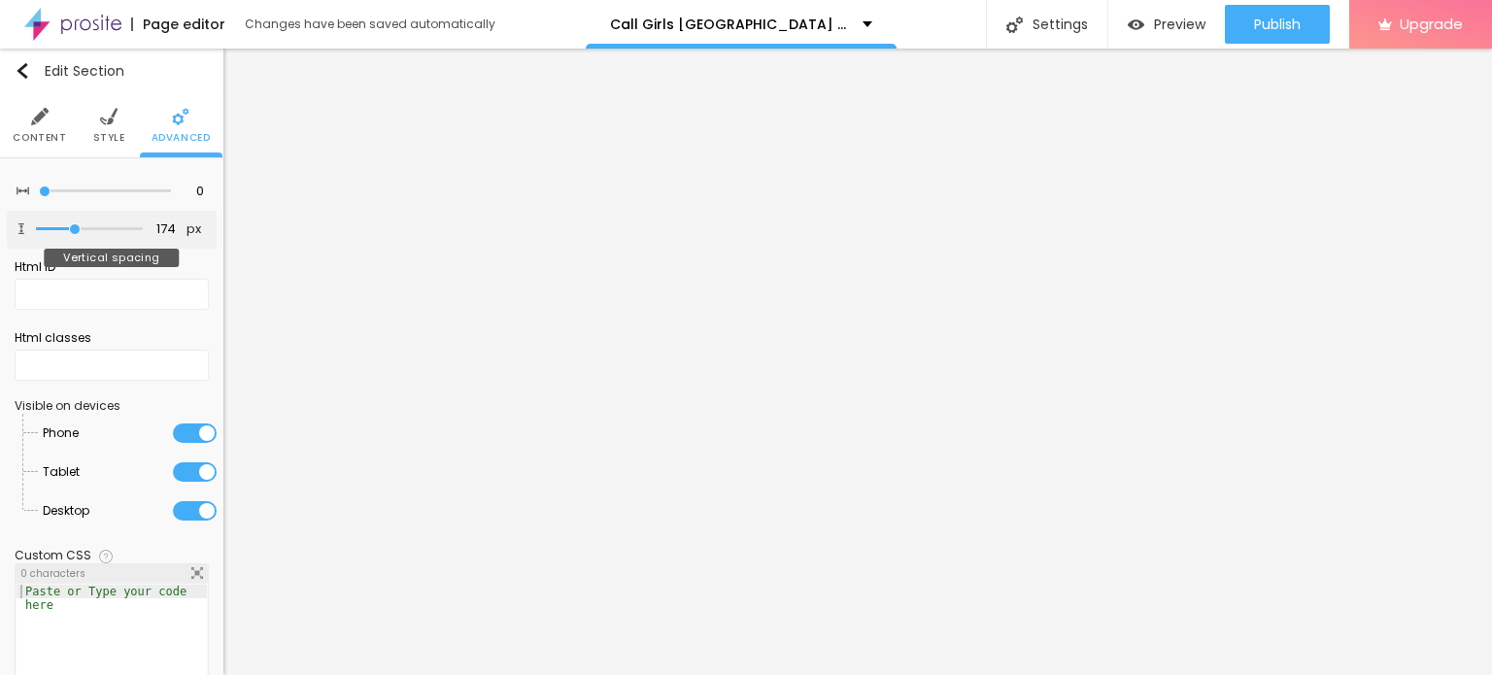
type input "164"
type input "110"
type input "75"
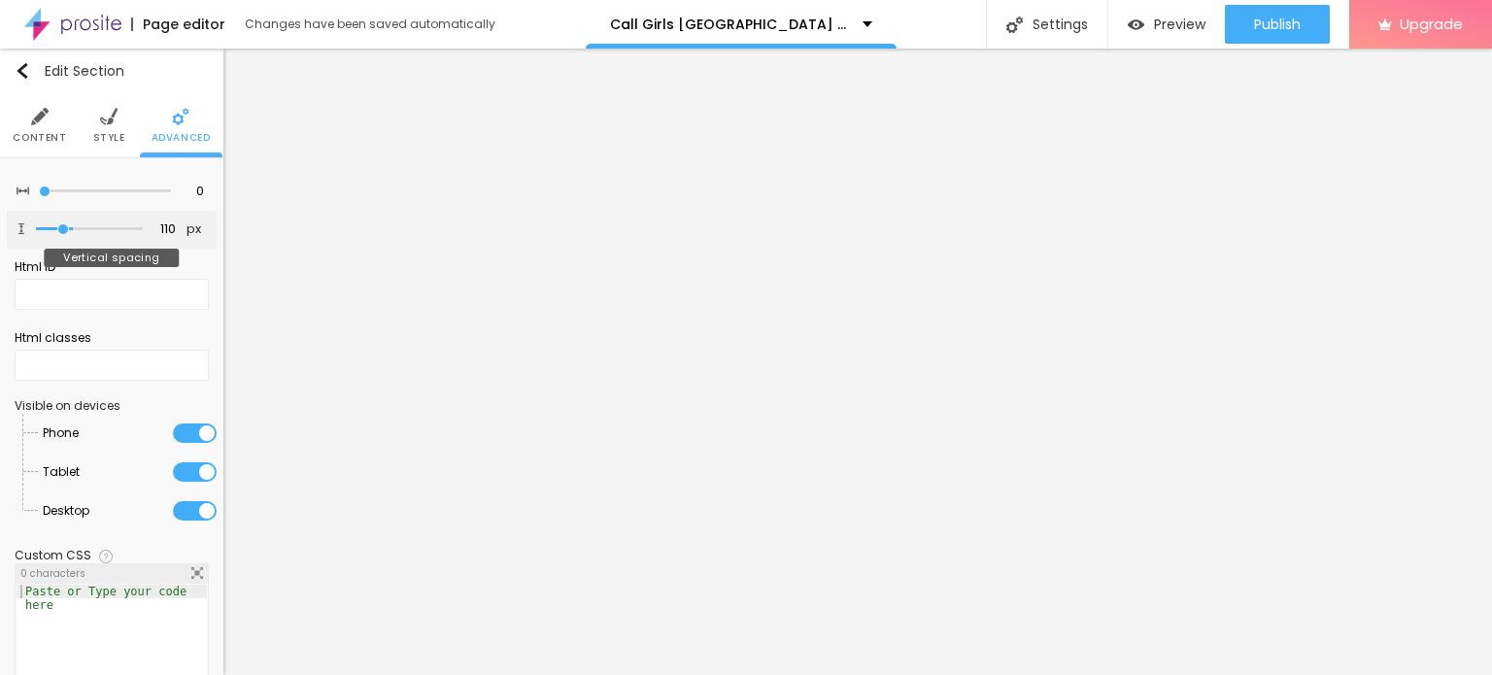
type input "75"
type input "35"
type input "0"
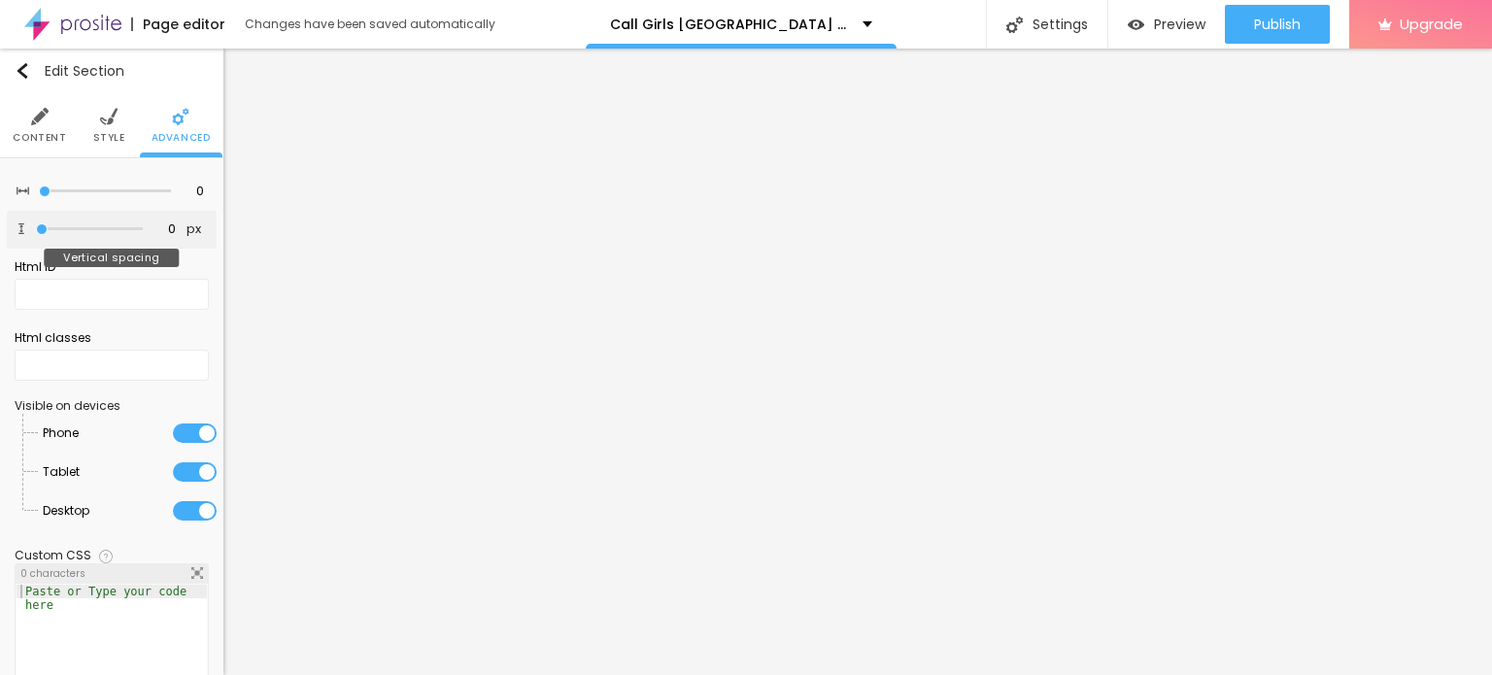
drag, startPoint x: 43, startPoint y: 227, endPoint x: 0, endPoint y: 213, distance: 45.2
click at [36, 224] on input "range" at bounding box center [89, 229] width 107 height 10
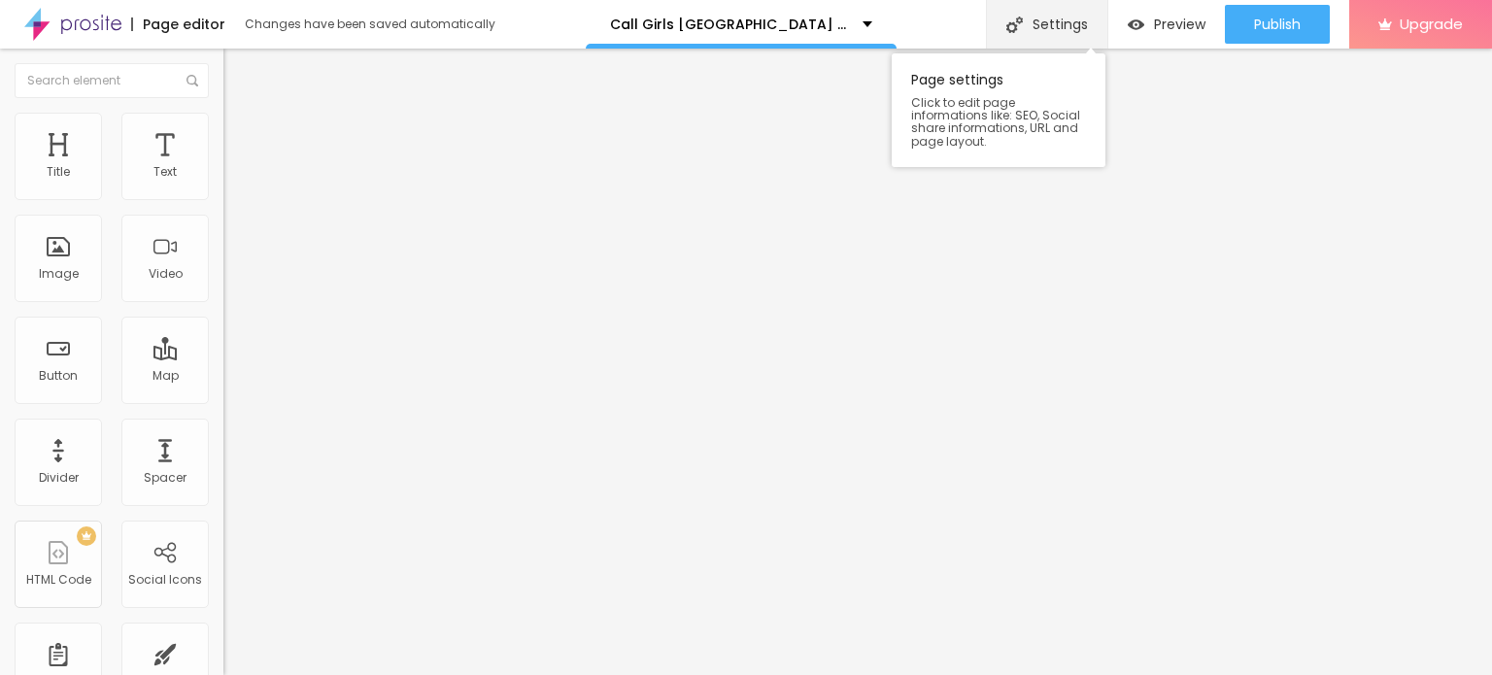
click at [1093, 22] on div "Settings" at bounding box center [1046, 24] width 121 height 49
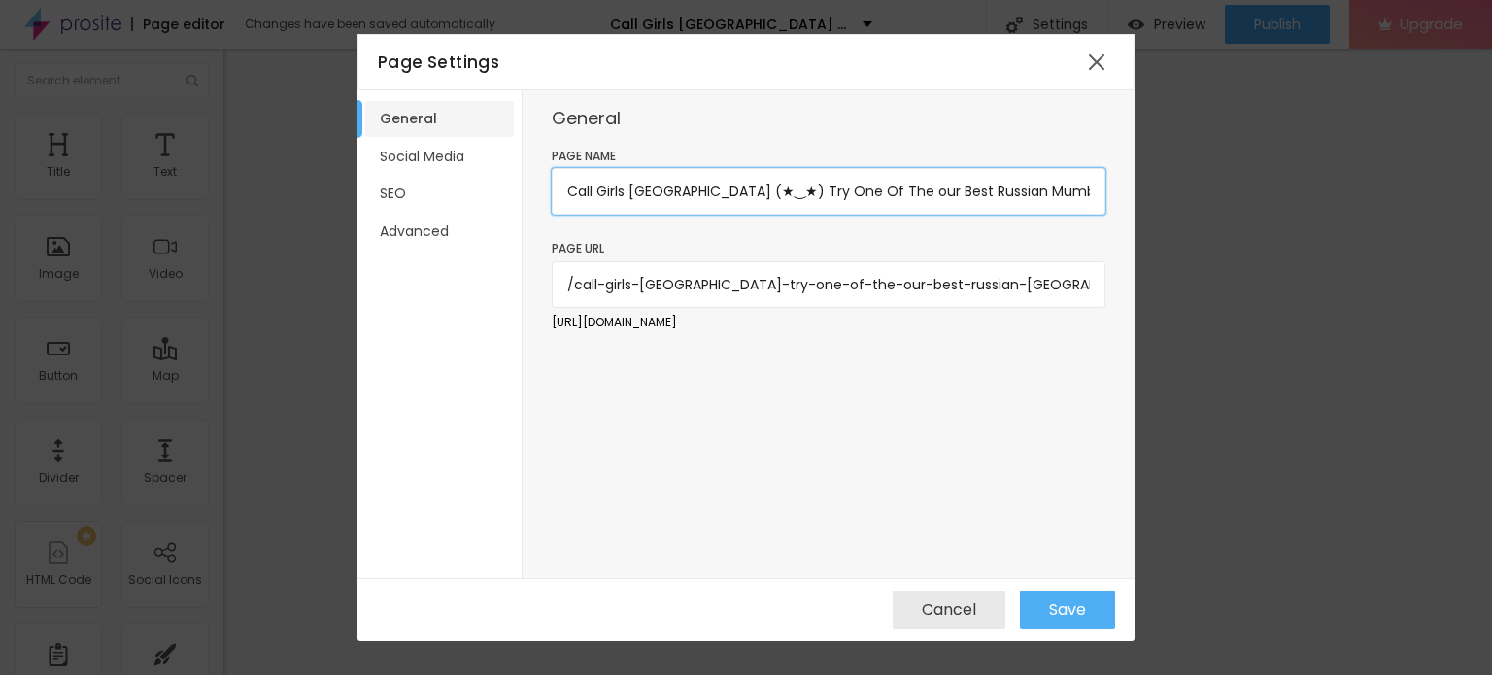
click at [786, 190] on input "Call Girls [GEOGRAPHIC_DATA] (★‿★) Try One Of The our Best Russian Mumbai Escor…" at bounding box center [829, 191] width 554 height 47
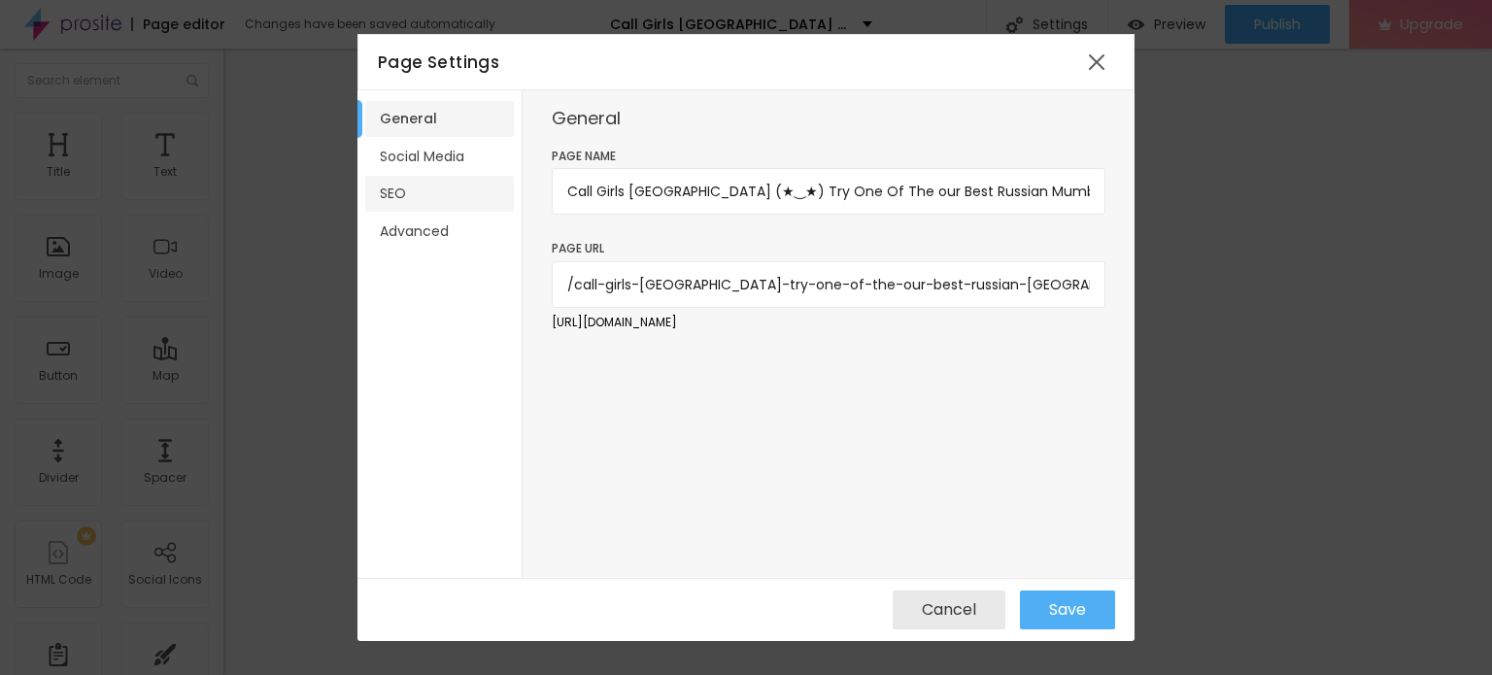
click at [417, 197] on li "SEO" at bounding box center [439, 194] width 149 height 36
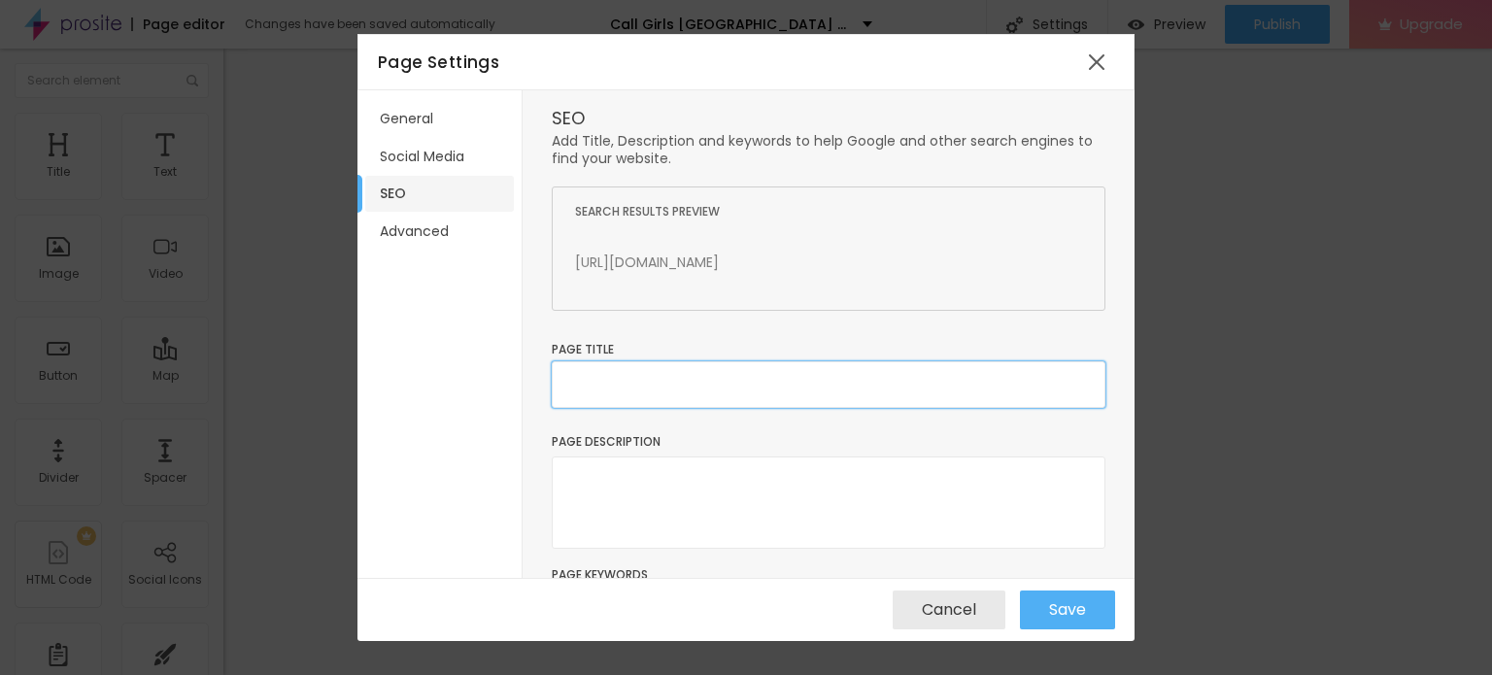
click at [651, 384] on input "text" at bounding box center [829, 384] width 554 height 47
paste input "Call Girls [GEOGRAPHIC_DATA] (★‿★) Try One Of The our Best Russian Mumbai Escor…"
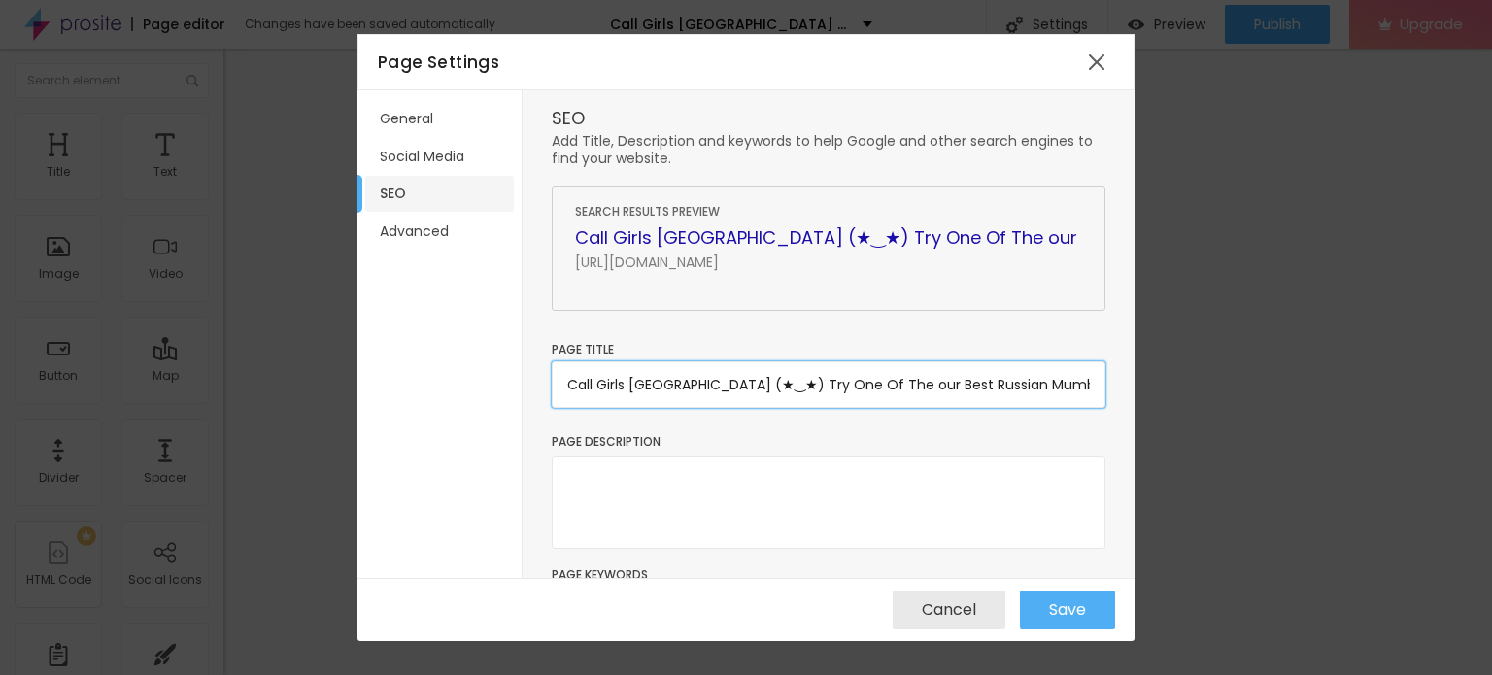
type input "Call Girls [GEOGRAPHIC_DATA] (★‿★) Try One Of The our Best Russian Mumbai Escor…"
click at [651, 472] on textarea at bounding box center [829, 503] width 554 height 92
paste textarea "Call Girls [GEOGRAPHIC_DATA] (★‿★) Try One Of The our Best Russian Mumbai Escor…"
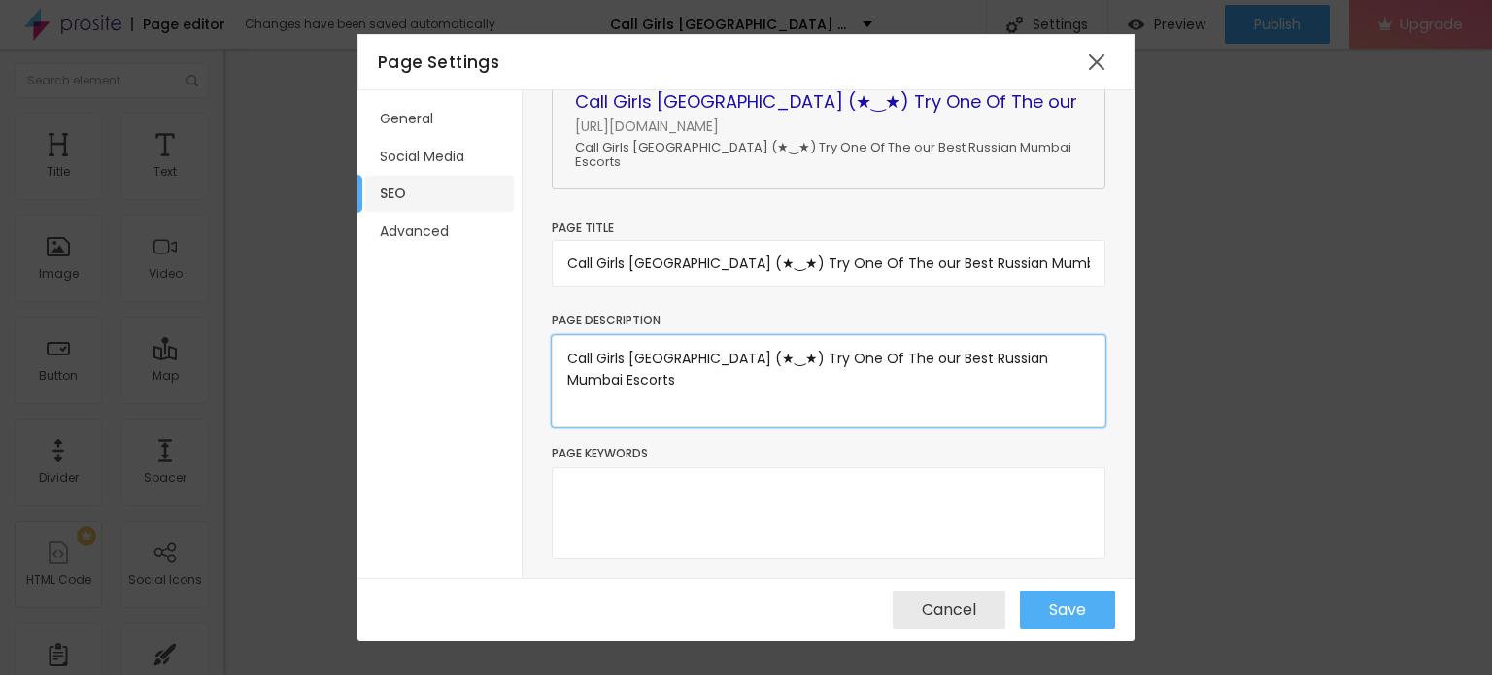
scroll to position [155, 0]
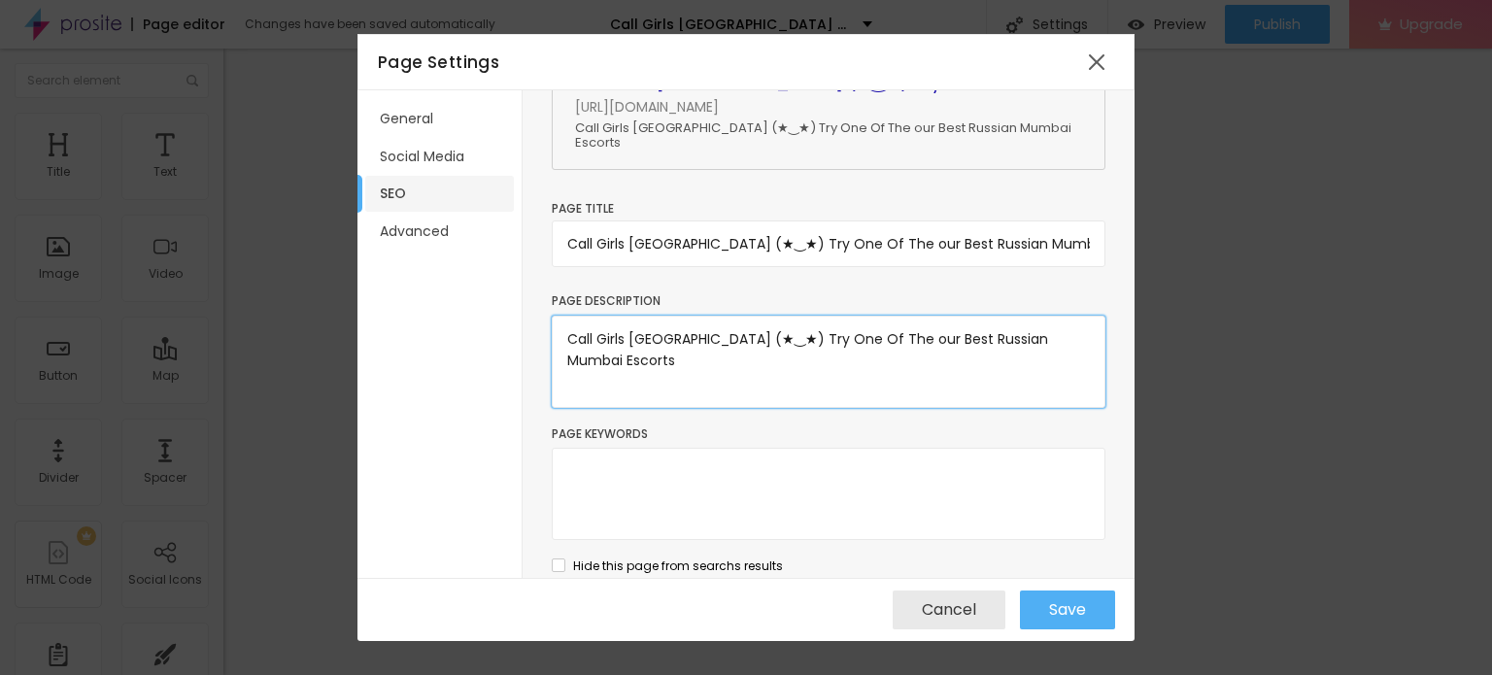
type textarea "Call Girls [GEOGRAPHIC_DATA] (★‿★) Try One Of The our Best Russian Mumbai Escor…"
click at [477, 157] on li "Social Media" at bounding box center [439, 157] width 149 height 36
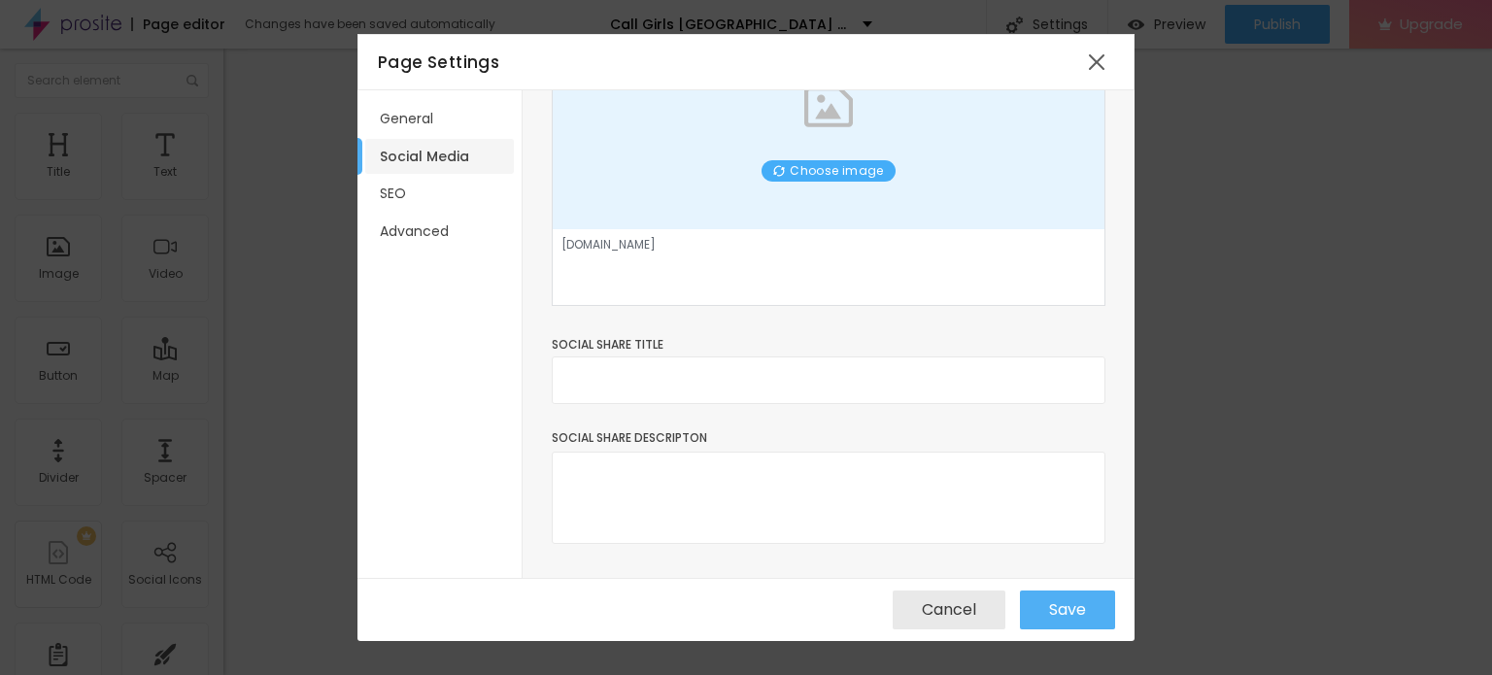
click at [441, 256] on div "General Social Media SEO Advanced" at bounding box center [439, 334] width 165 height 489
click at [440, 236] on li "Advanced" at bounding box center [439, 232] width 149 height 36
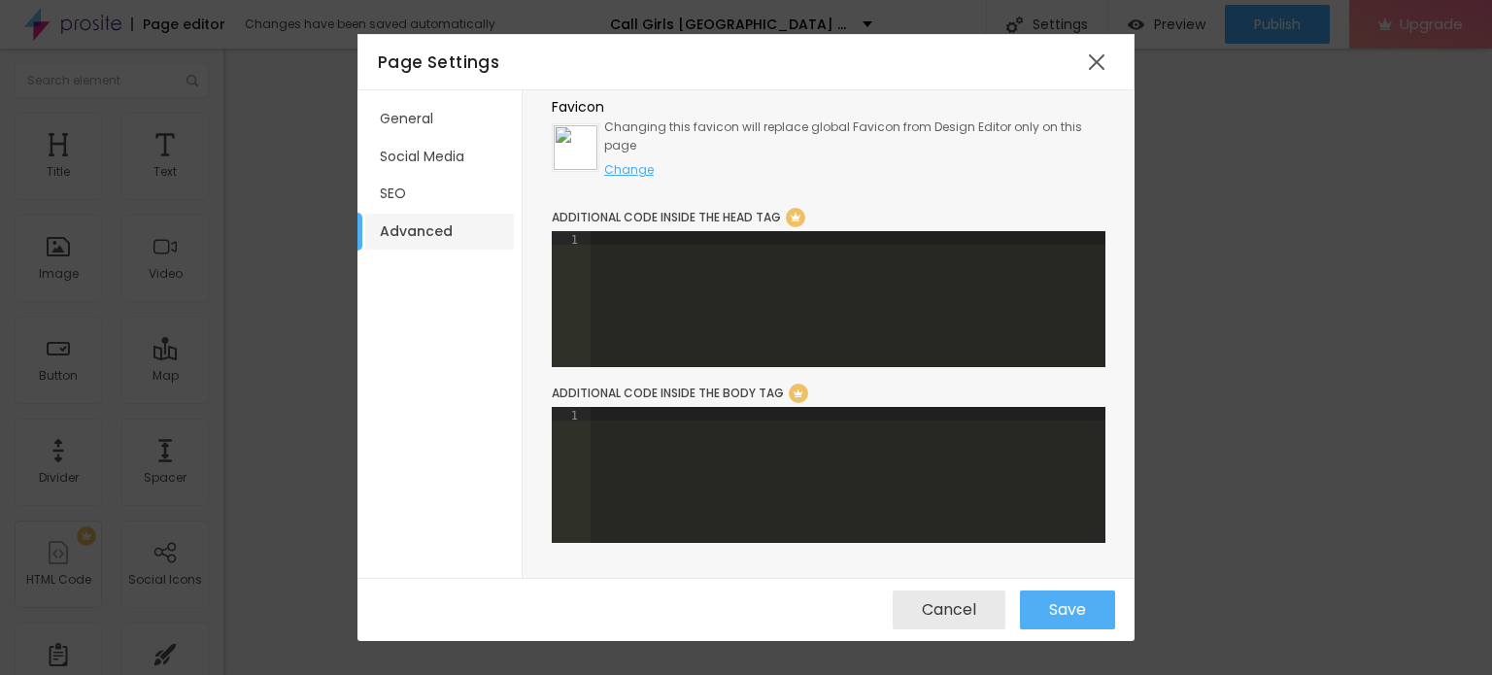
scroll to position [51, 0]
click at [436, 84] on div "Page Settings" at bounding box center [745, 62] width 777 height 56
click at [409, 105] on li "General" at bounding box center [439, 119] width 149 height 36
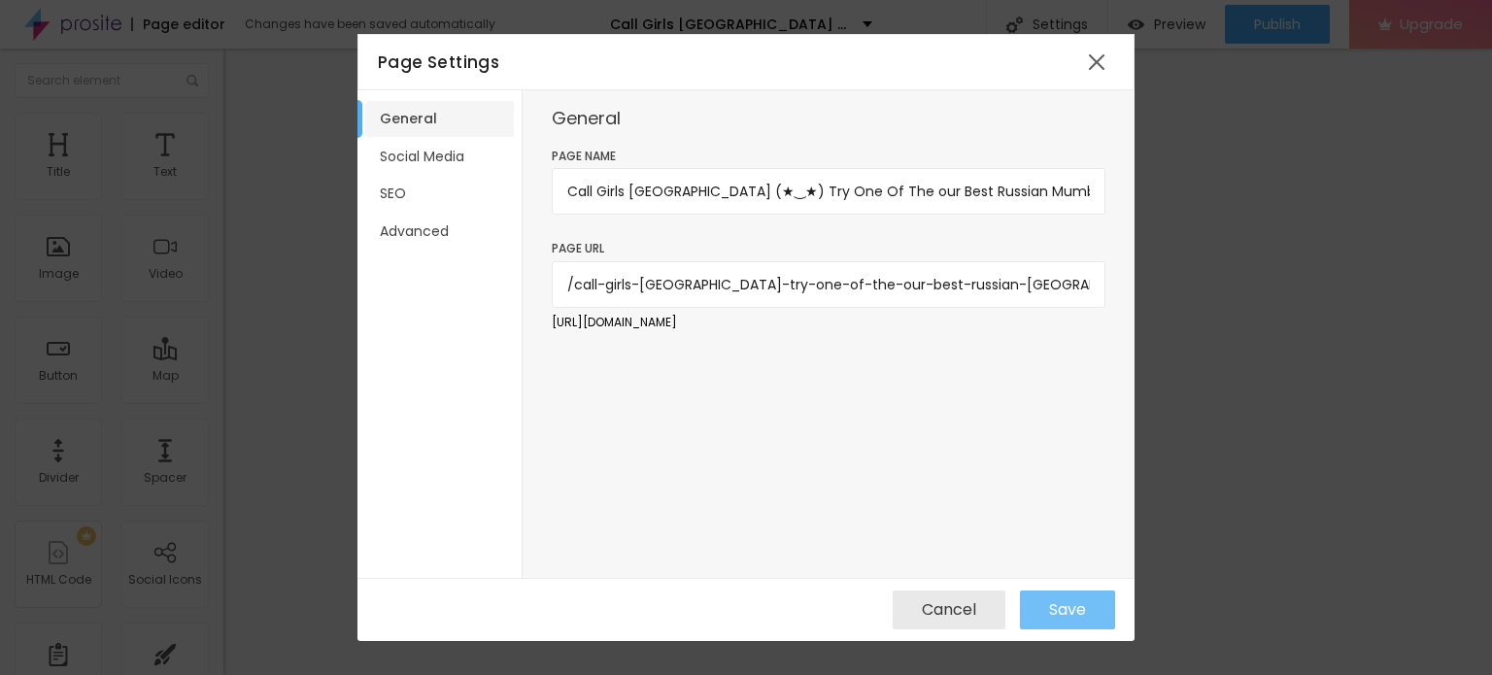
click at [1074, 609] on span "Save" at bounding box center [1067, 609] width 37 height 17
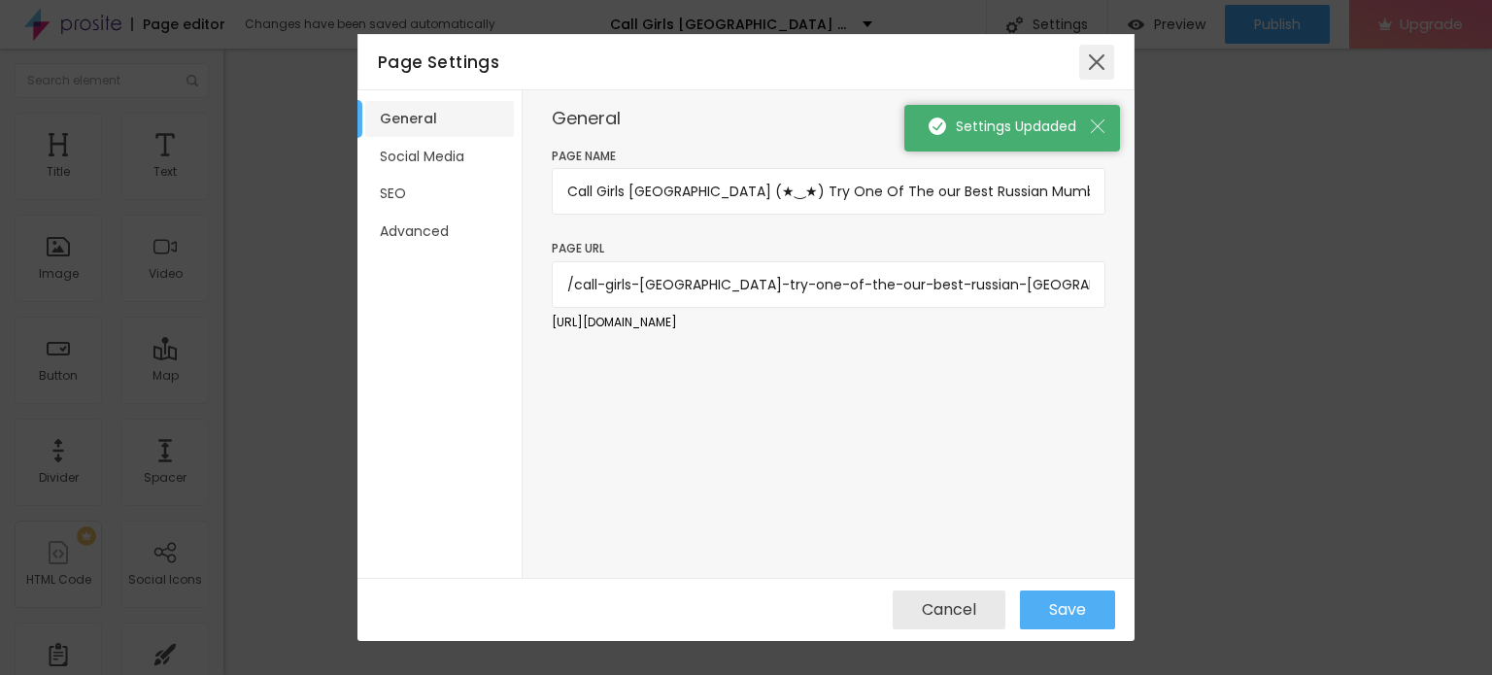
click at [1096, 60] on div at bounding box center [1096, 62] width 35 height 35
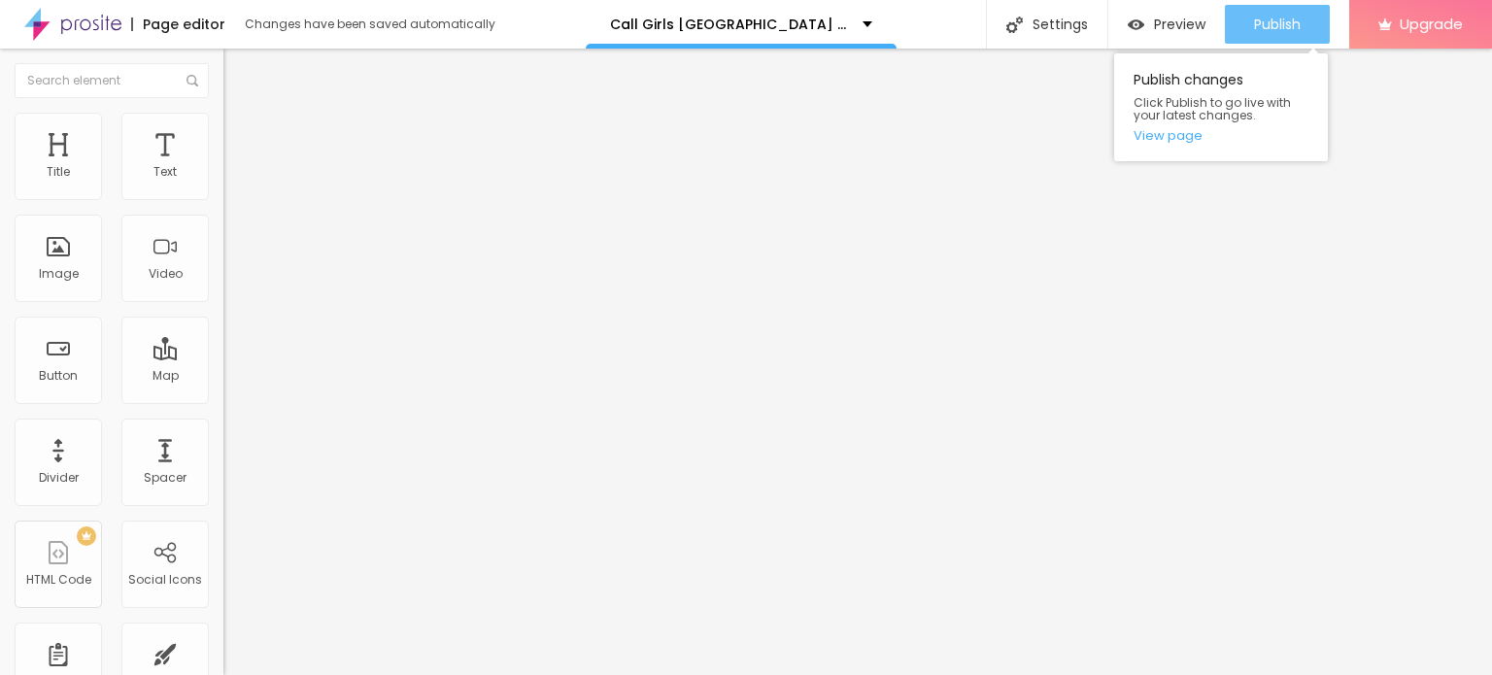
click at [1274, 22] on span "Publish" at bounding box center [1277, 25] width 47 height 16
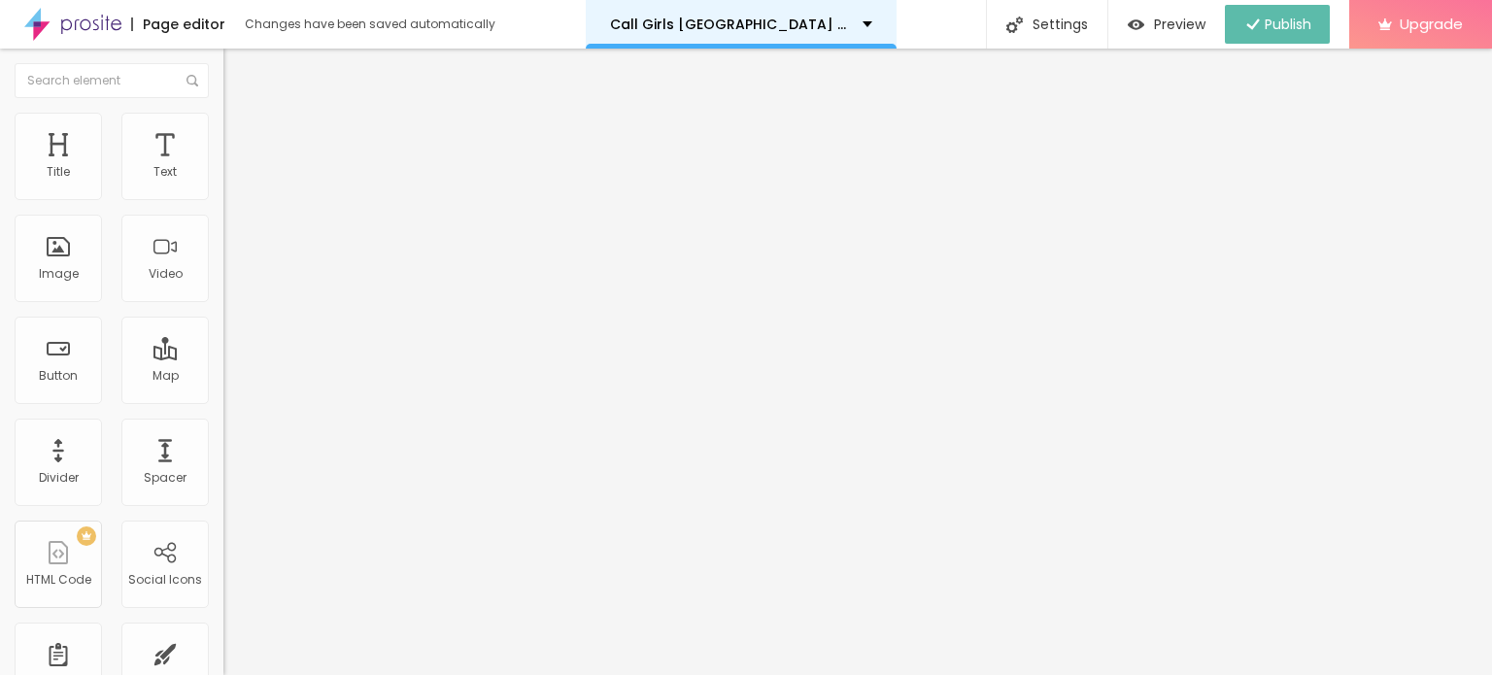
click at [846, 11] on div "Call Girls [GEOGRAPHIC_DATA] (★‿★) Try One Of The our Best Russian Mumbai Escor…" at bounding box center [741, 24] width 311 height 49
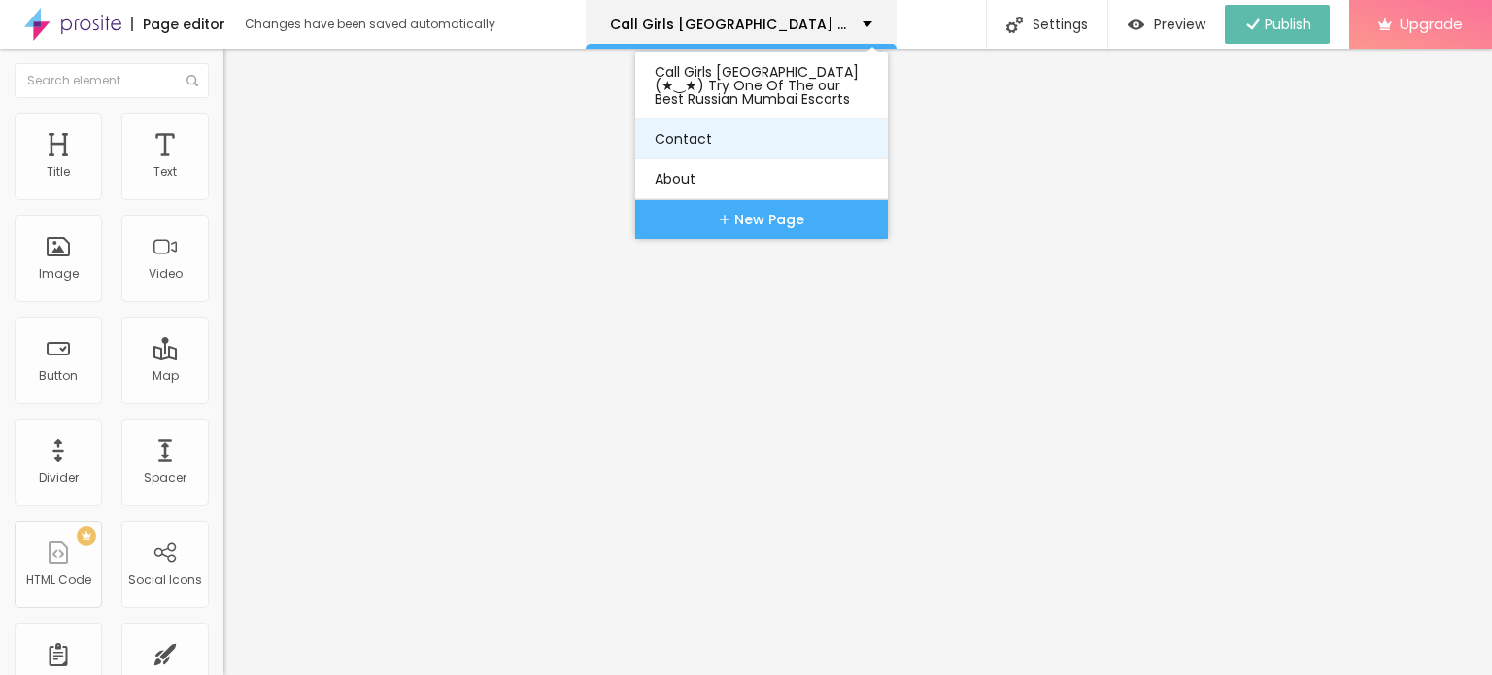
click at [711, 154] on link "Contact" at bounding box center [762, 138] width 214 height 39
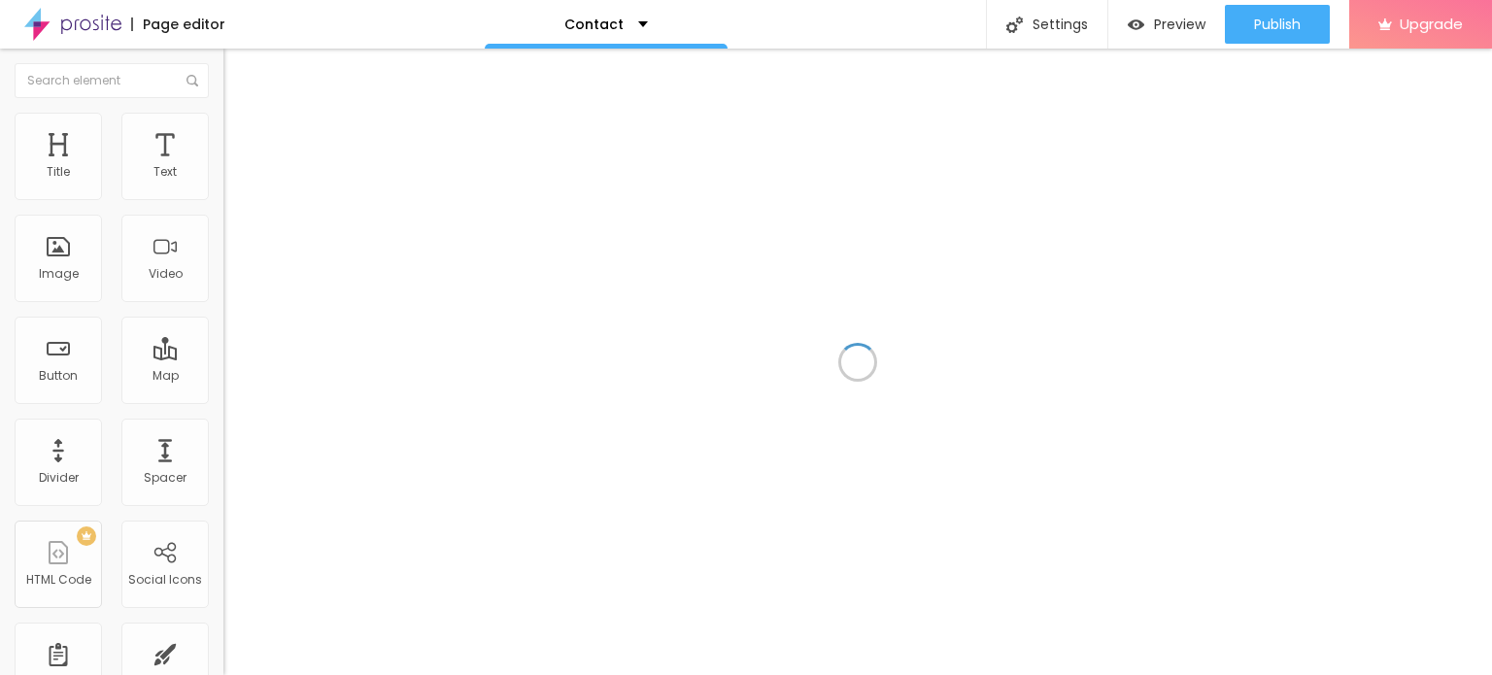
drag, startPoint x: 165, startPoint y: 24, endPoint x: 132, endPoint y: 23, distance: 33.0
click at [167, 23] on div "Page editor" at bounding box center [178, 24] width 94 height 14
click at [79, 29] on img at bounding box center [72, 24] width 97 height 49
